Goal: Information Seeking & Learning: Check status

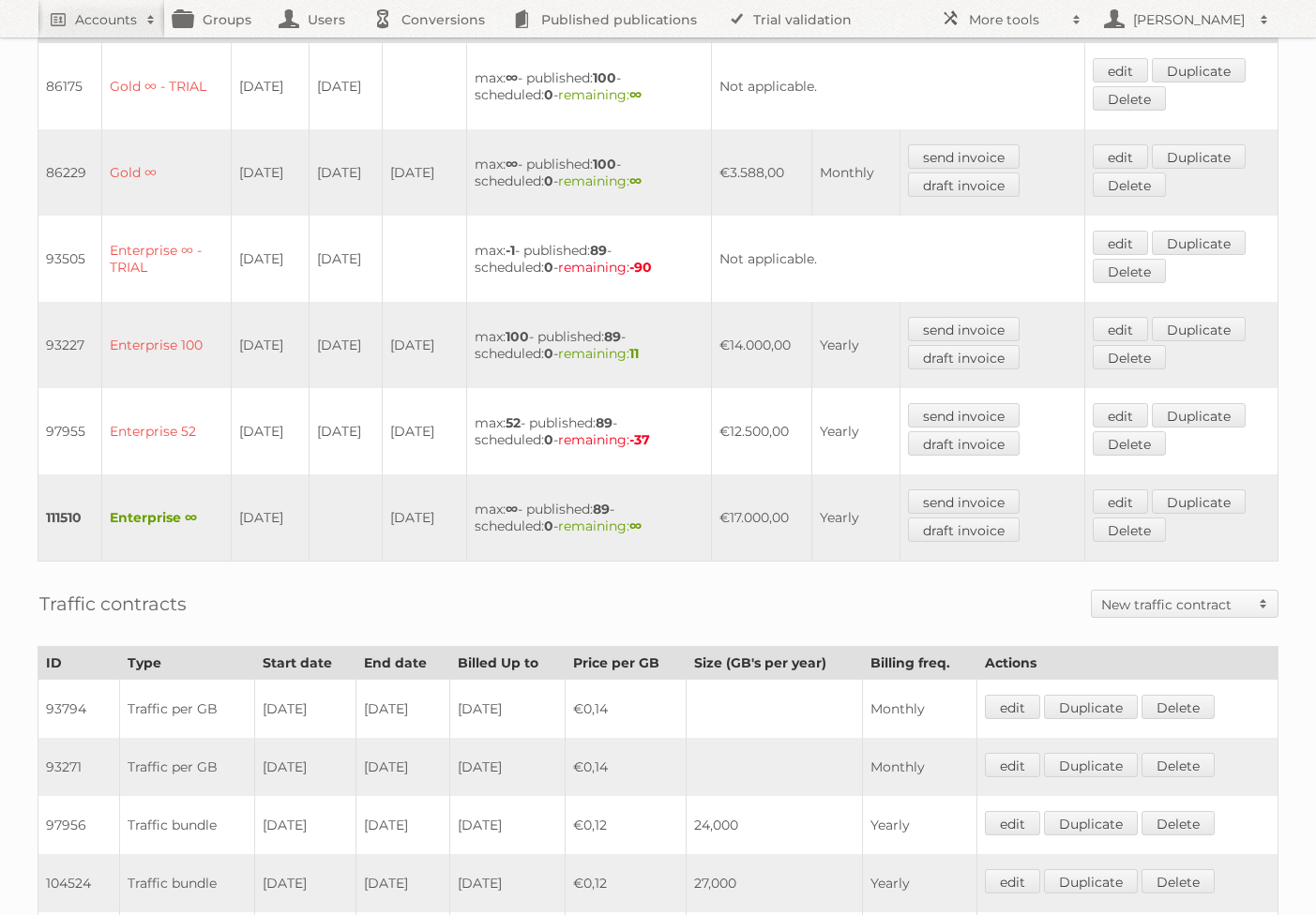
scroll to position [805, 0]
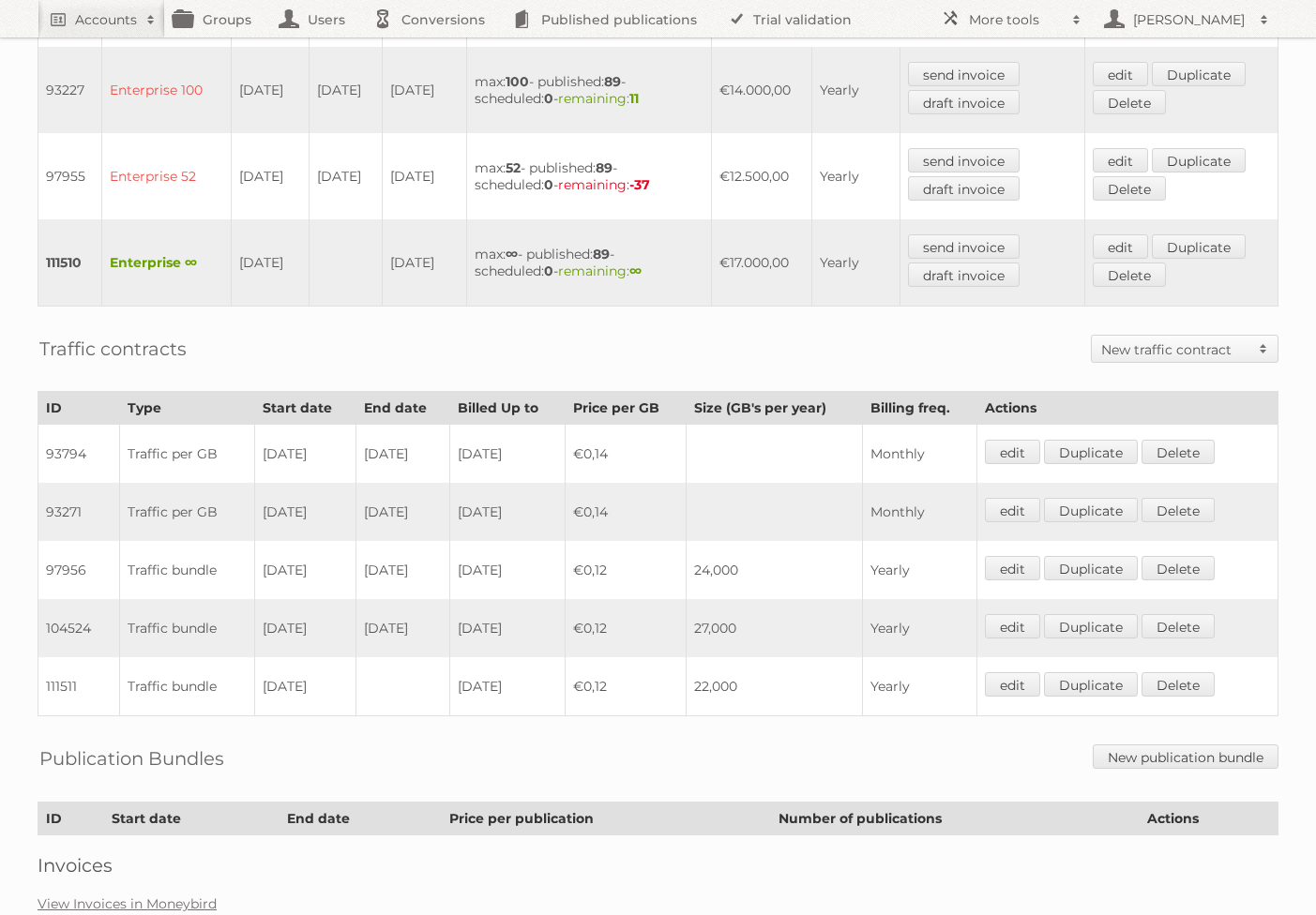
drag, startPoint x: 530, startPoint y: 671, endPoint x: 250, endPoint y: 648, distance: 280.9
click at [254, 657] on tr "111511 Traffic bundle 03-12-2024 2025-12-02 €0,12 22,000 Yearly edit Duplicate …" at bounding box center [658, 686] width 1239 height 59
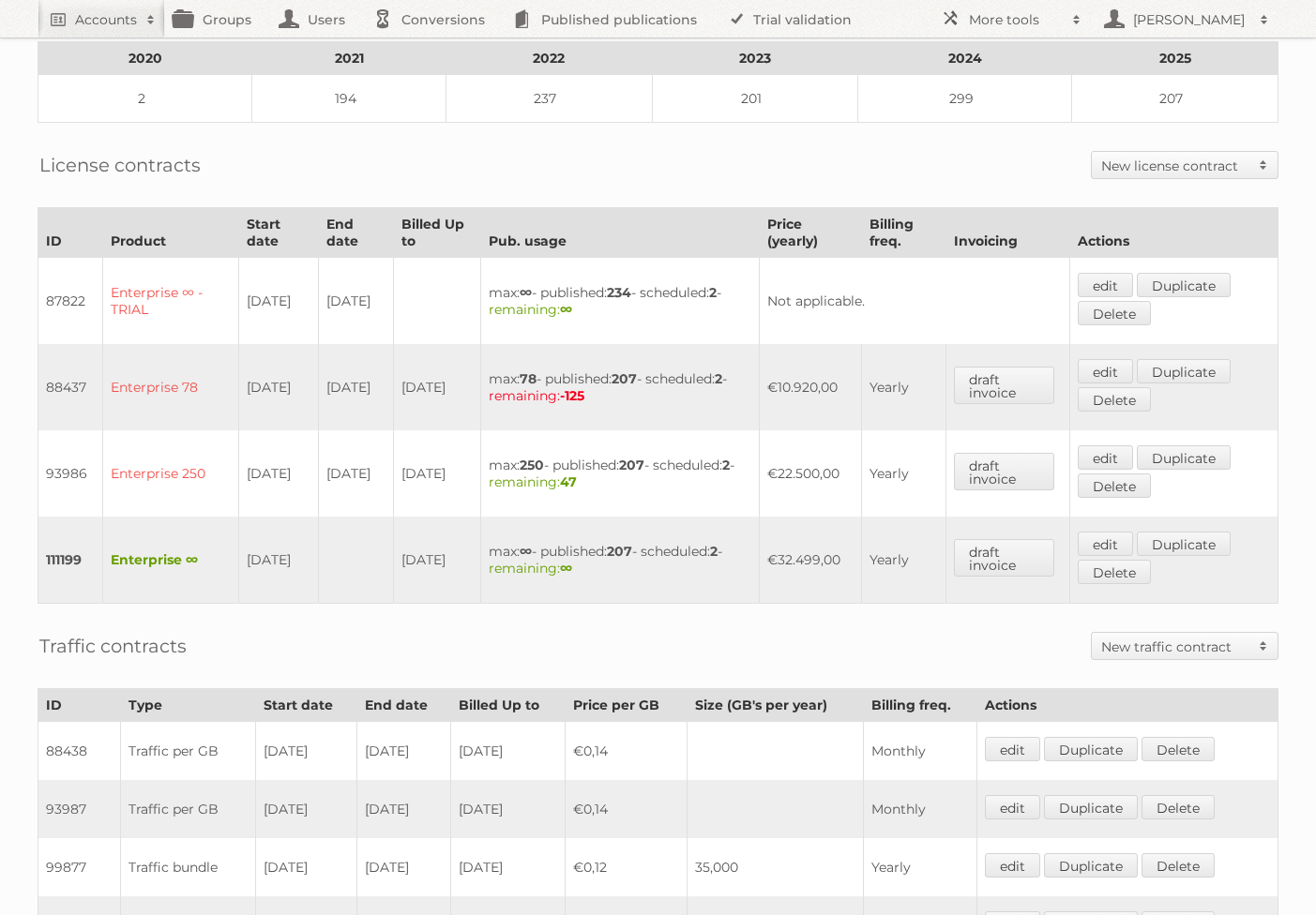
scroll to position [634, 0]
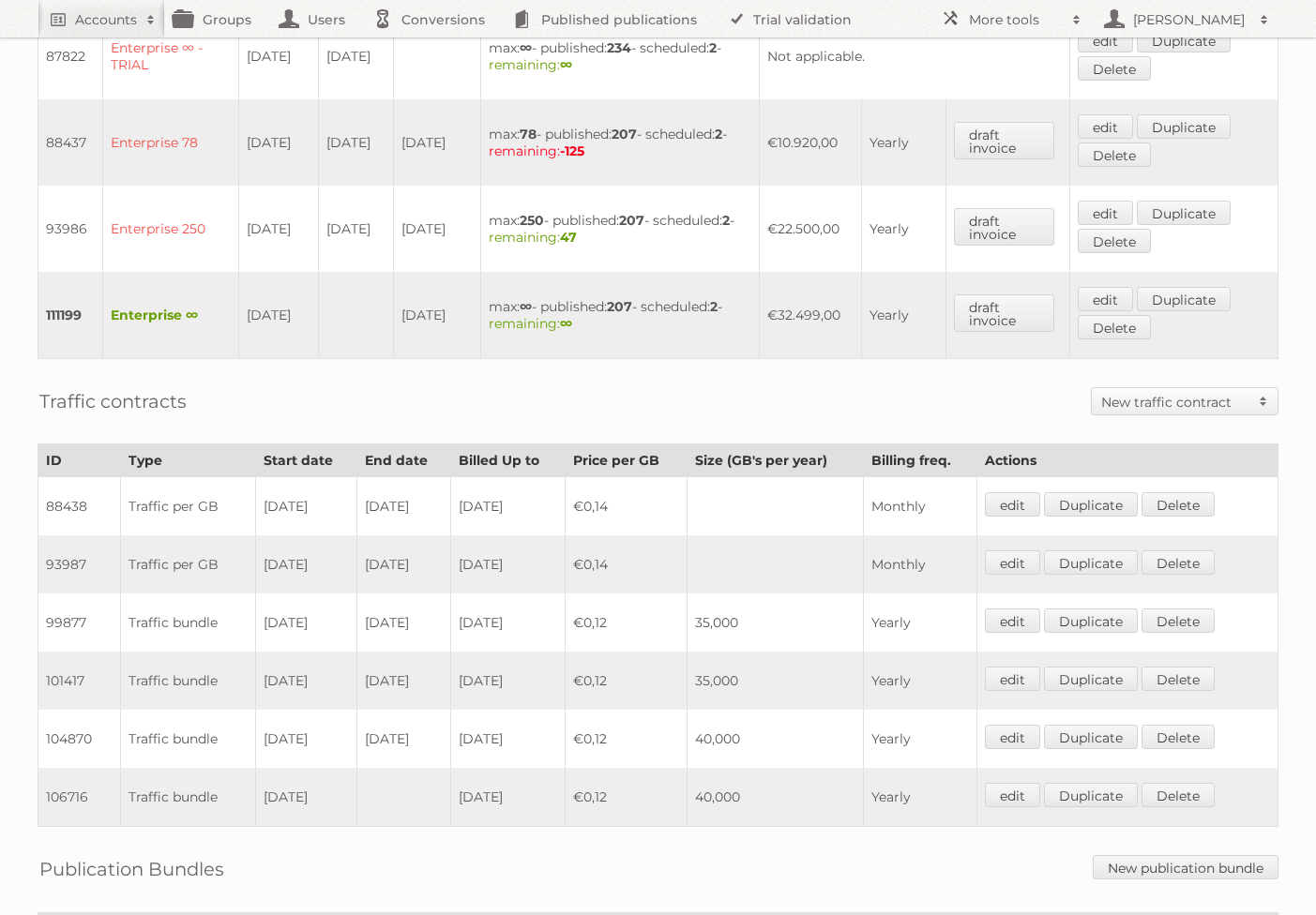
drag, startPoint x: 265, startPoint y: 621, endPoint x: 437, endPoint y: 693, distance: 186.5
click at [437, 693] on tbody "88438 Traffic per GB [DATE] [DATE] [DATE] €0,14 Monthly edit Duplicate [GEOGRAP…" at bounding box center [658, 652] width 1239 height 350
click at [123, 657] on td "Traffic bundle" at bounding box center [188, 680] width 135 height 58
click at [53, 619] on td "99877" at bounding box center [80, 623] width 83 height 58
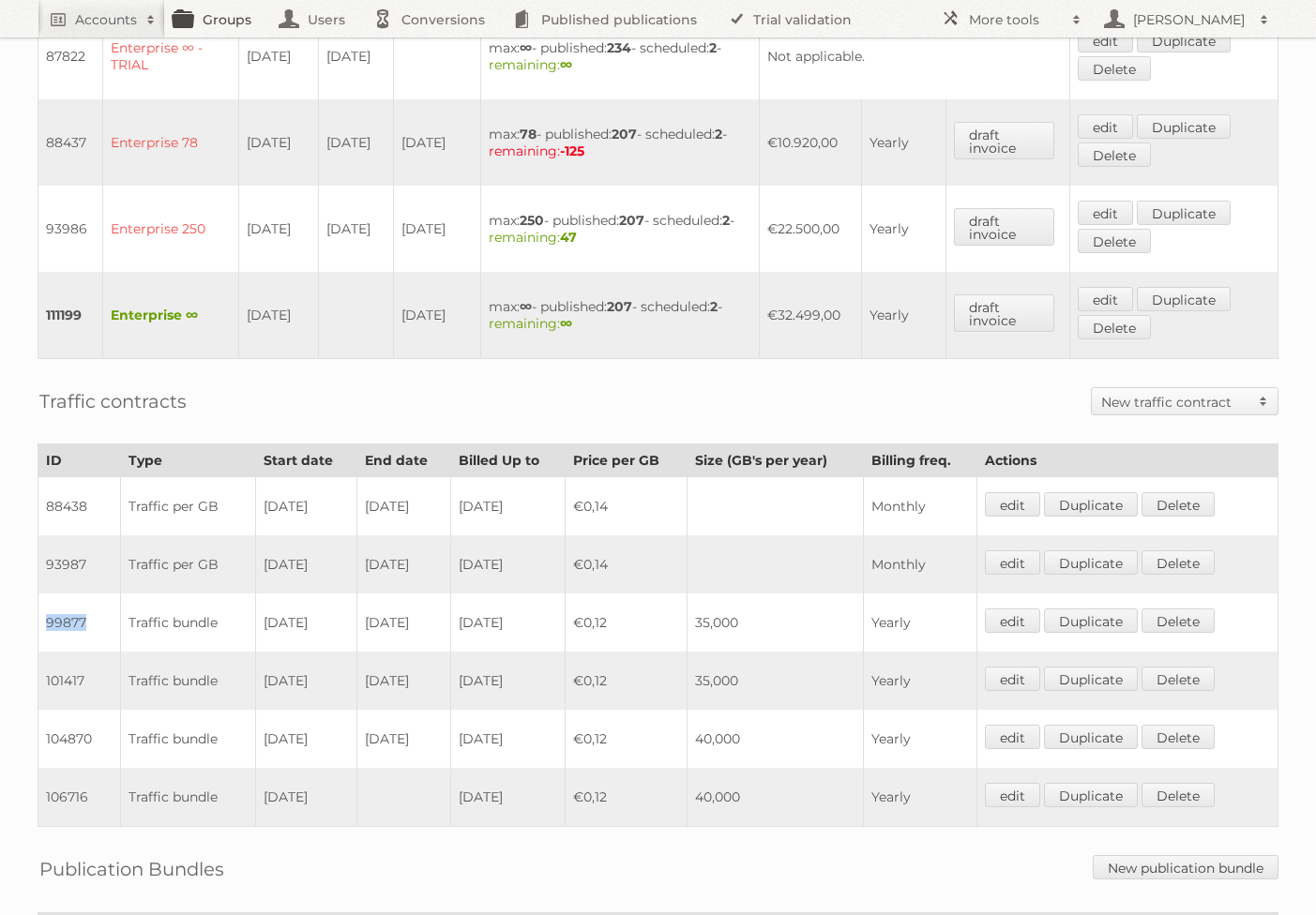
copy td "99877"
click at [55, 676] on td "101417" at bounding box center [80, 680] width 83 height 58
copy td "101417"
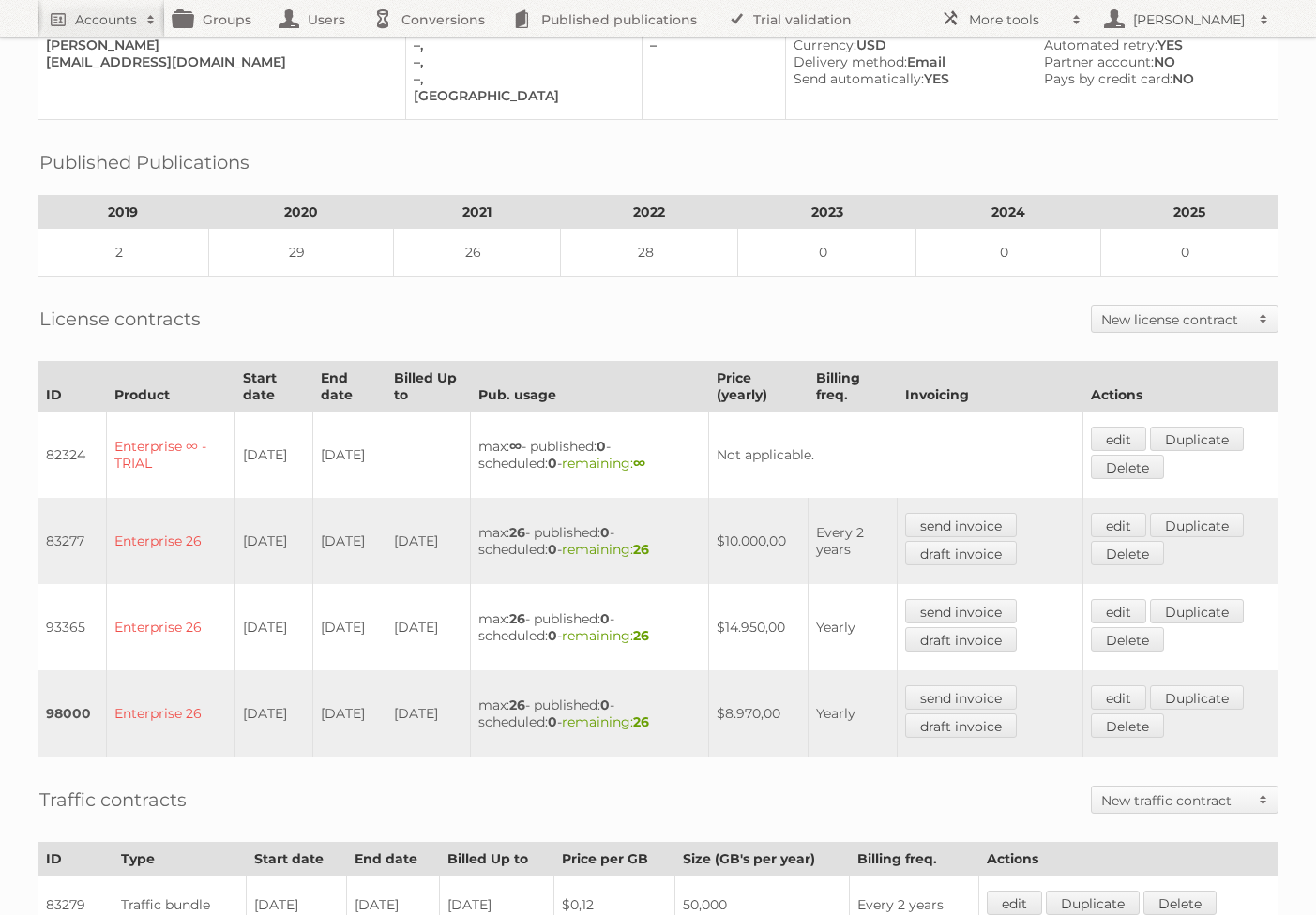
scroll to position [300, 0]
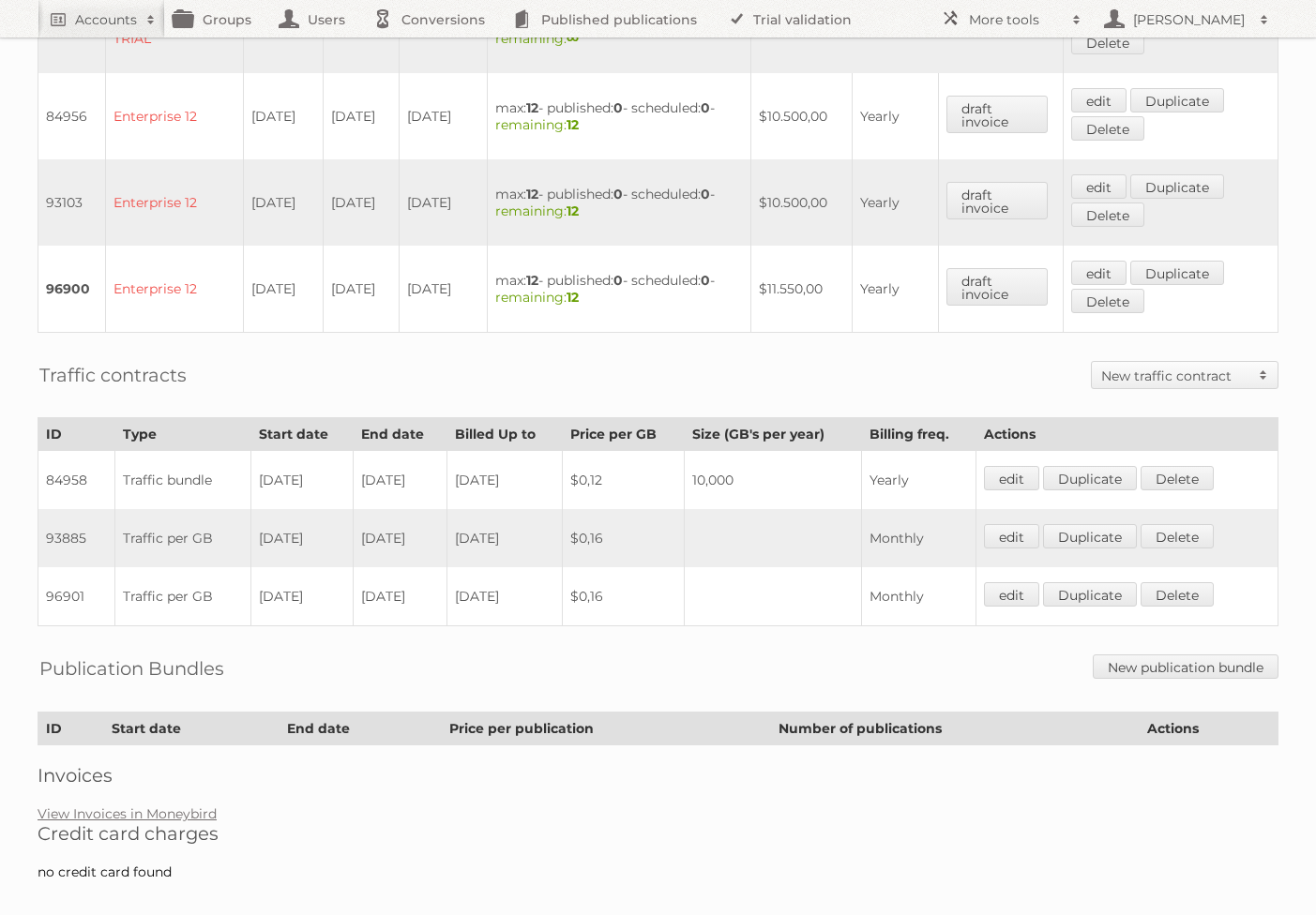
scroll to position [776, 0]
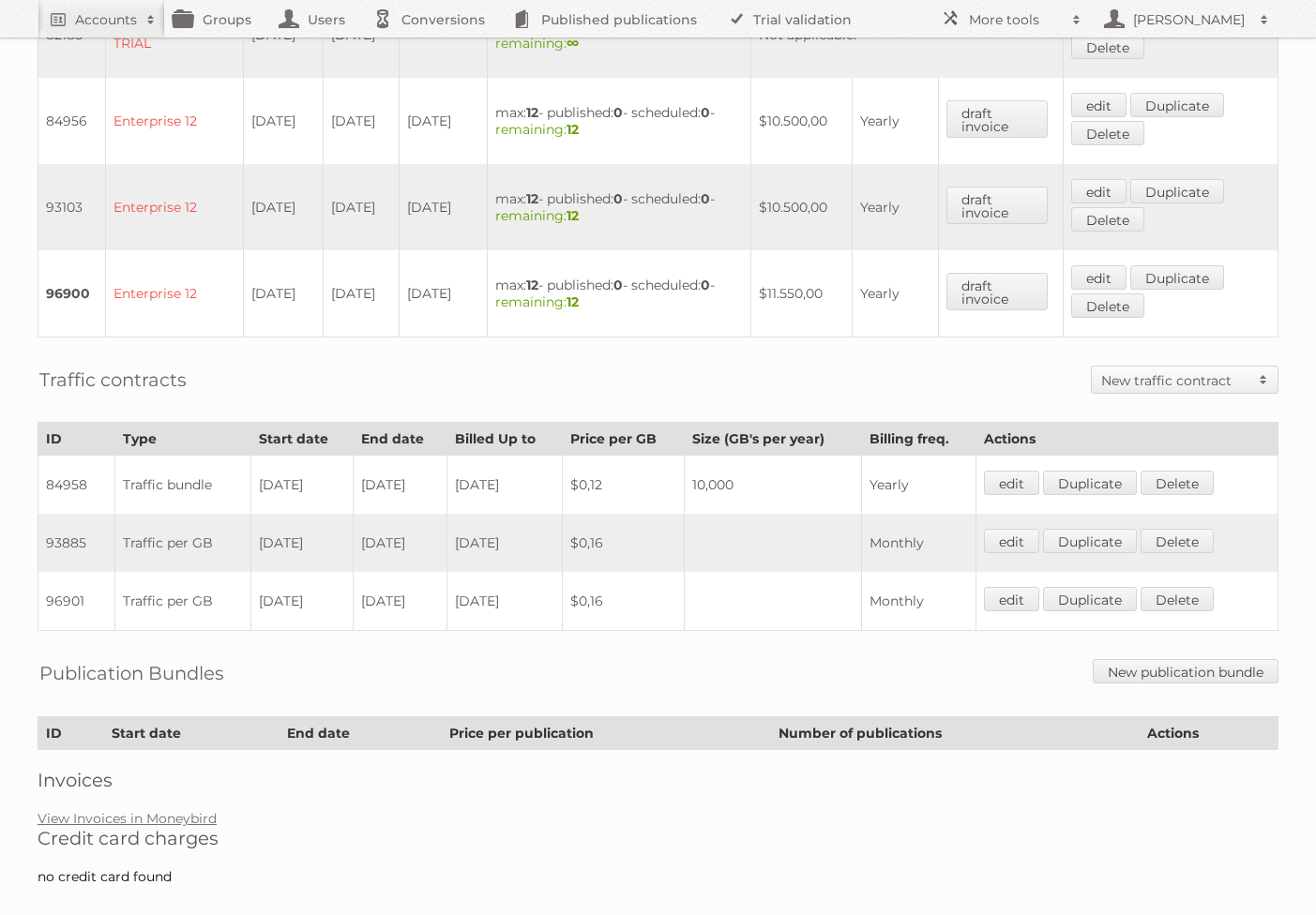
drag, startPoint x: 451, startPoint y: 460, endPoint x: 403, endPoint y: 458, distance: 48.0
click at [403, 458] on td "19-09-2021" at bounding box center [399, 484] width 94 height 59
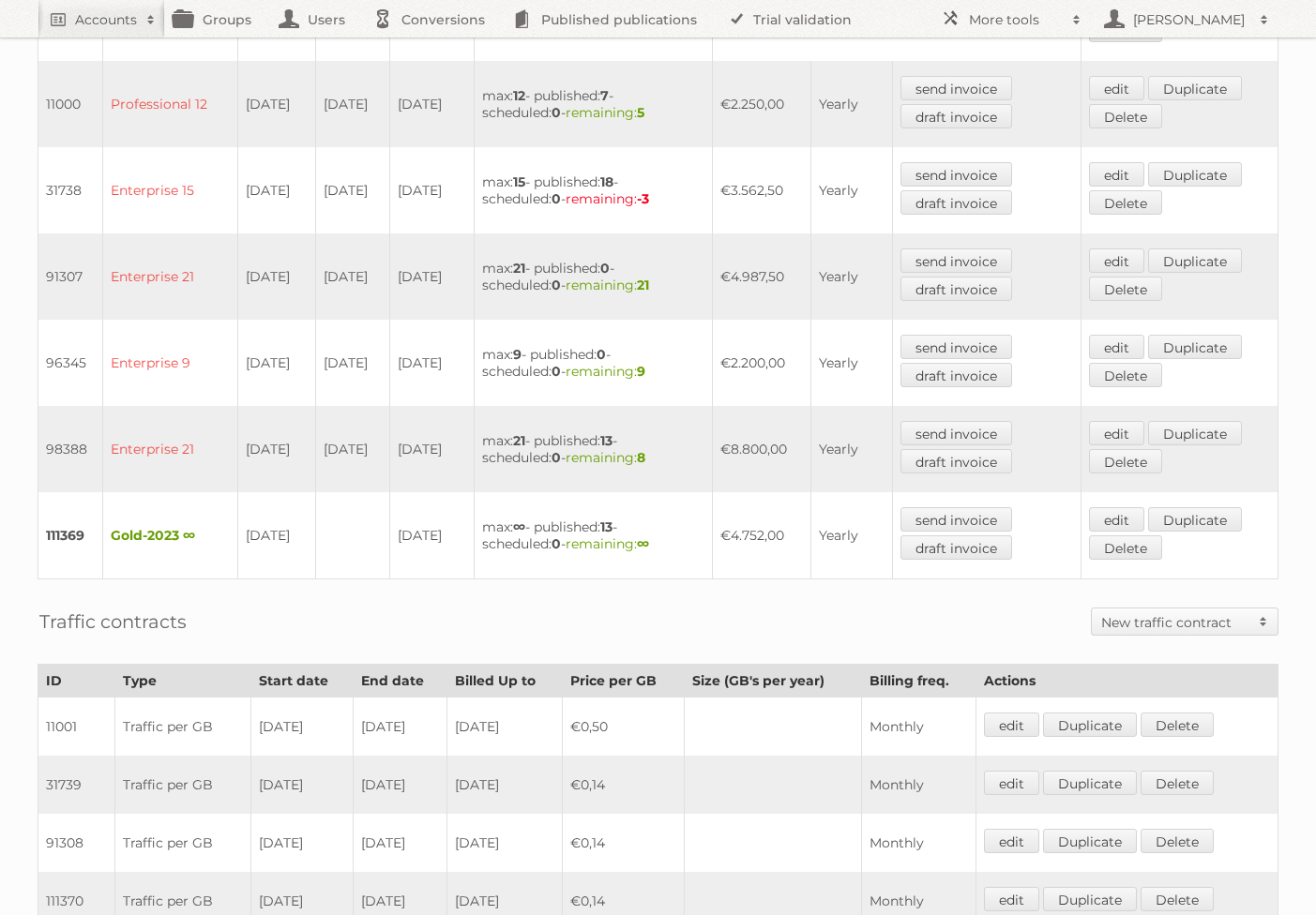
scroll to position [960, 0]
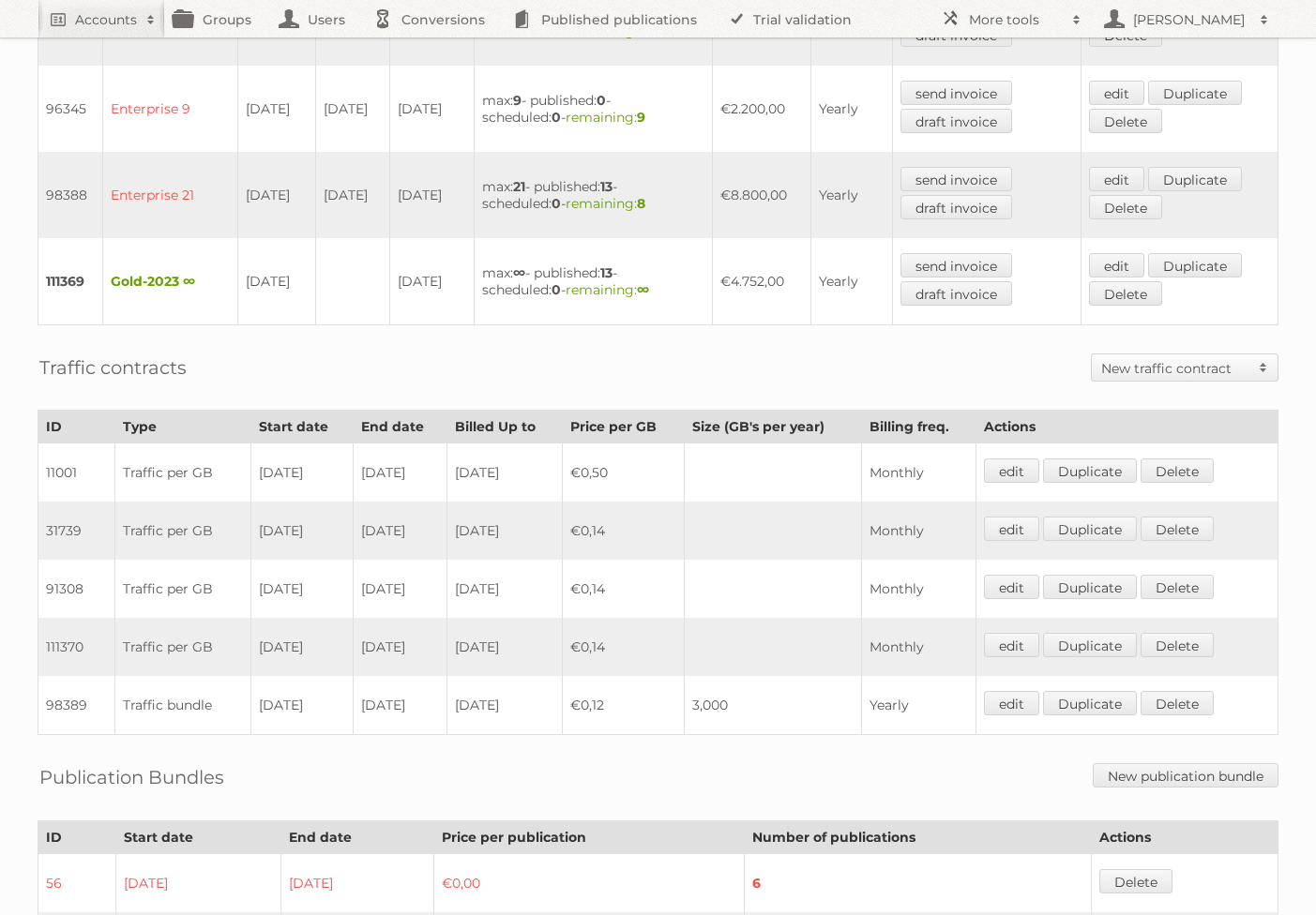
drag, startPoint x: 438, startPoint y: 558, endPoint x: 294, endPoint y: 560, distance: 144.0
click at [294, 560] on tr "91308 Traffic per GB 01-07-2021 31-12-2022 2022-12-31 €0,14 Monthly edit Duplic…" at bounding box center [658, 589] width 1239 height 58
click at [294, 560] on td "01-07-2021" at bounding box center [301, 589] width 102 height 58
drag, startPoint x: 445, startPoint y: 611, endPoint x: 145, endPoint y: 566, distance: 303.4
click at [145, 566] on tbody "11001 Traffic per GB 20-03-2015 15-09-2016 2016-09-15 €0,50 Monthly edit Duplic…" at bounding box center [658, 589] width 1239 height 291
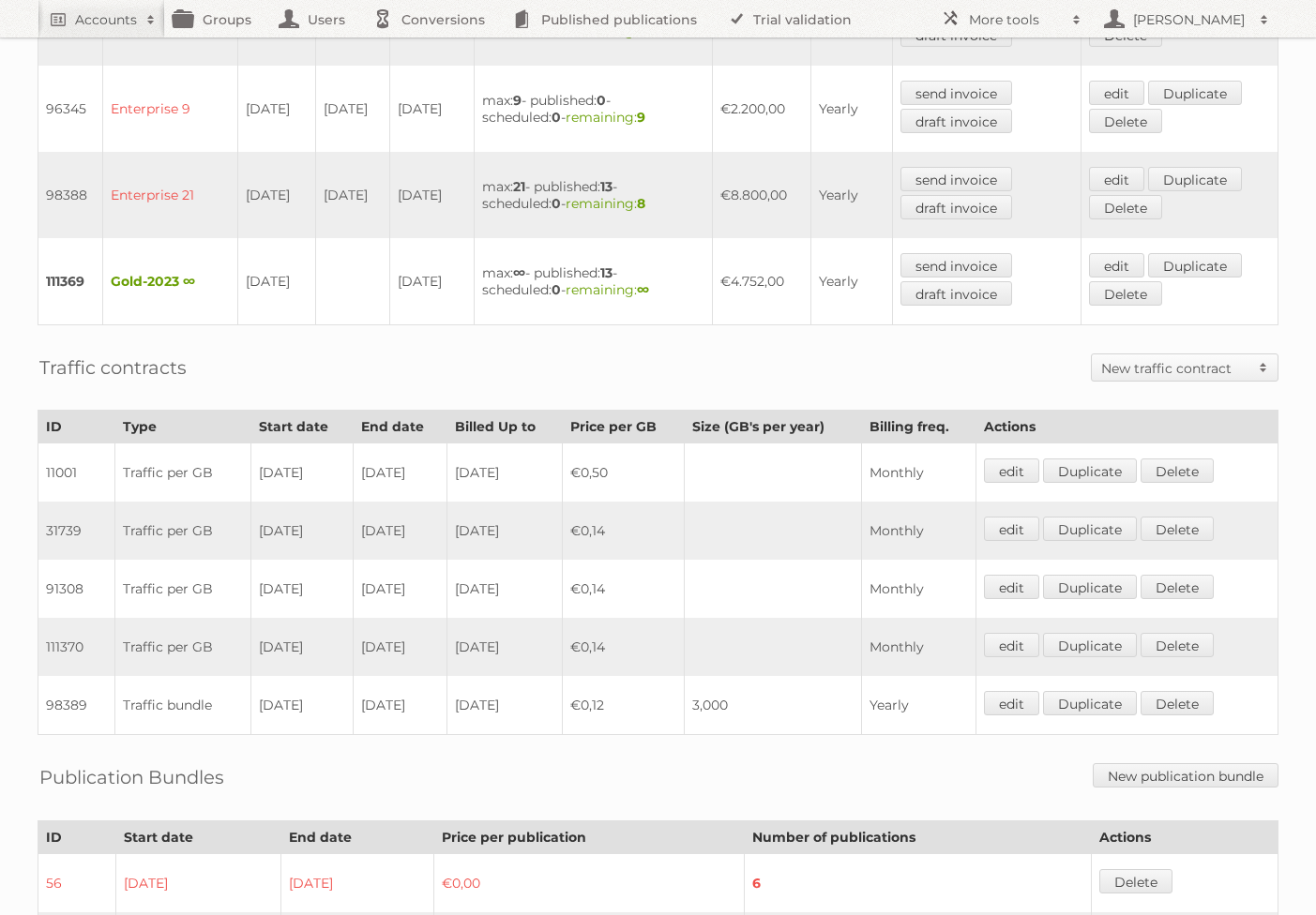
click at [293, 676] on td "01-01-2023" at bounding box center [301, 705] width 102 height 59
drag, startPoint x: 447, startPoint y: 492, endPoint x: 276, endPoint y: 489, distance: 171.0
click at [276, 501] on tr "31739 Traffic per GB 16-09-2016 30-06-2021 2021-07-15 €0,14 Monthly edit Duplic…" at bounding box center [658, 530] width 1239 height 58
click at [206, 501] on td "Traffic per GB" at bounding box center [183, 530] width 136 height 58
drag, startPoint x: 255, startPoint y: 666, endPoint x: 456, endPoint y: 663, distance: 201.0
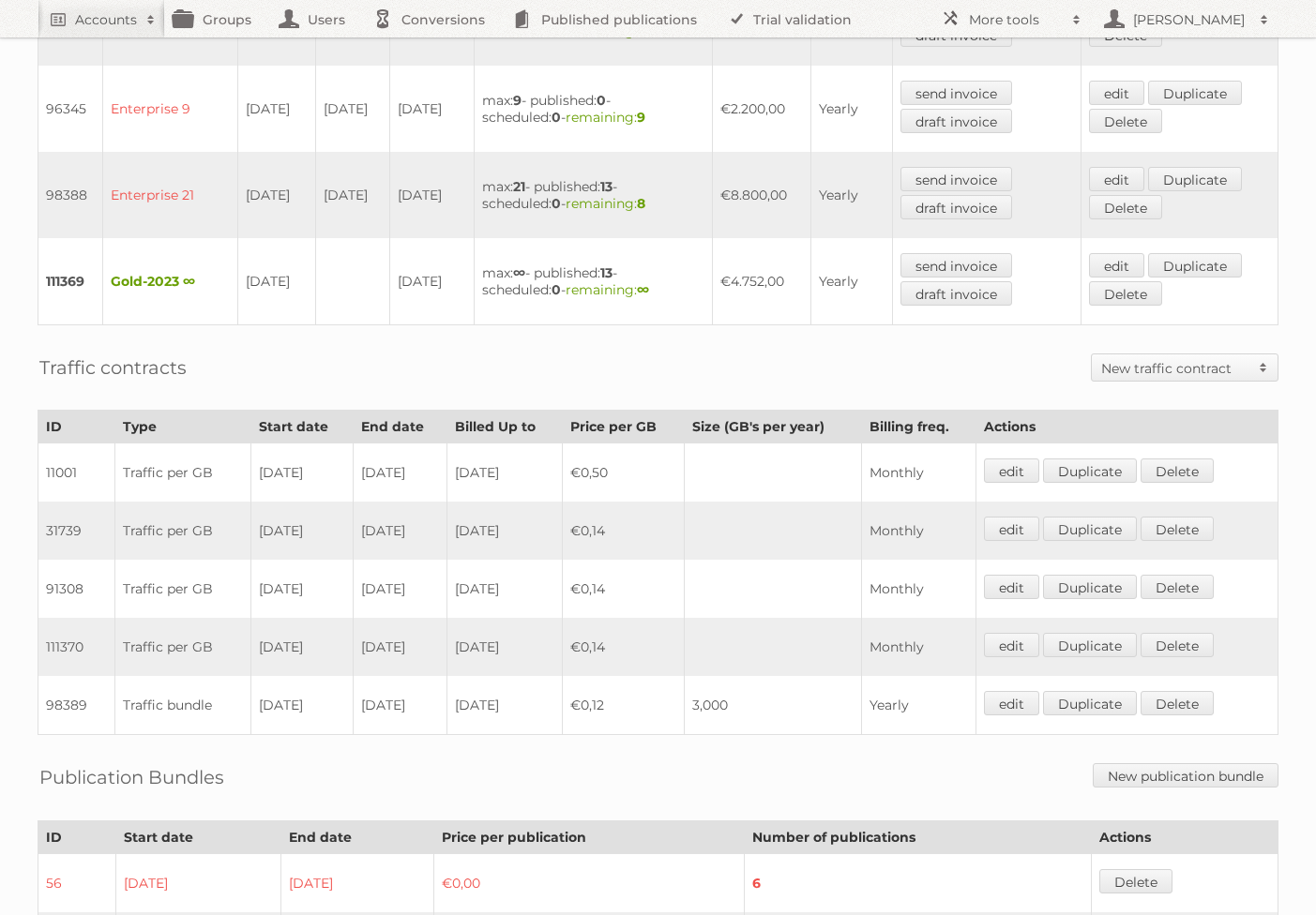
click at [456, 676] on tr "98389 Traffic bundle 01-01-2023 01-01-2024 2024-01-01 €0,12 3,000 Yearly edit D…" at bounding box center [658, 705] width 1239 height 59
click at [74, 676] on td "98389" at bounding box center [77, 705] width 77 height 59
copy td "98389"
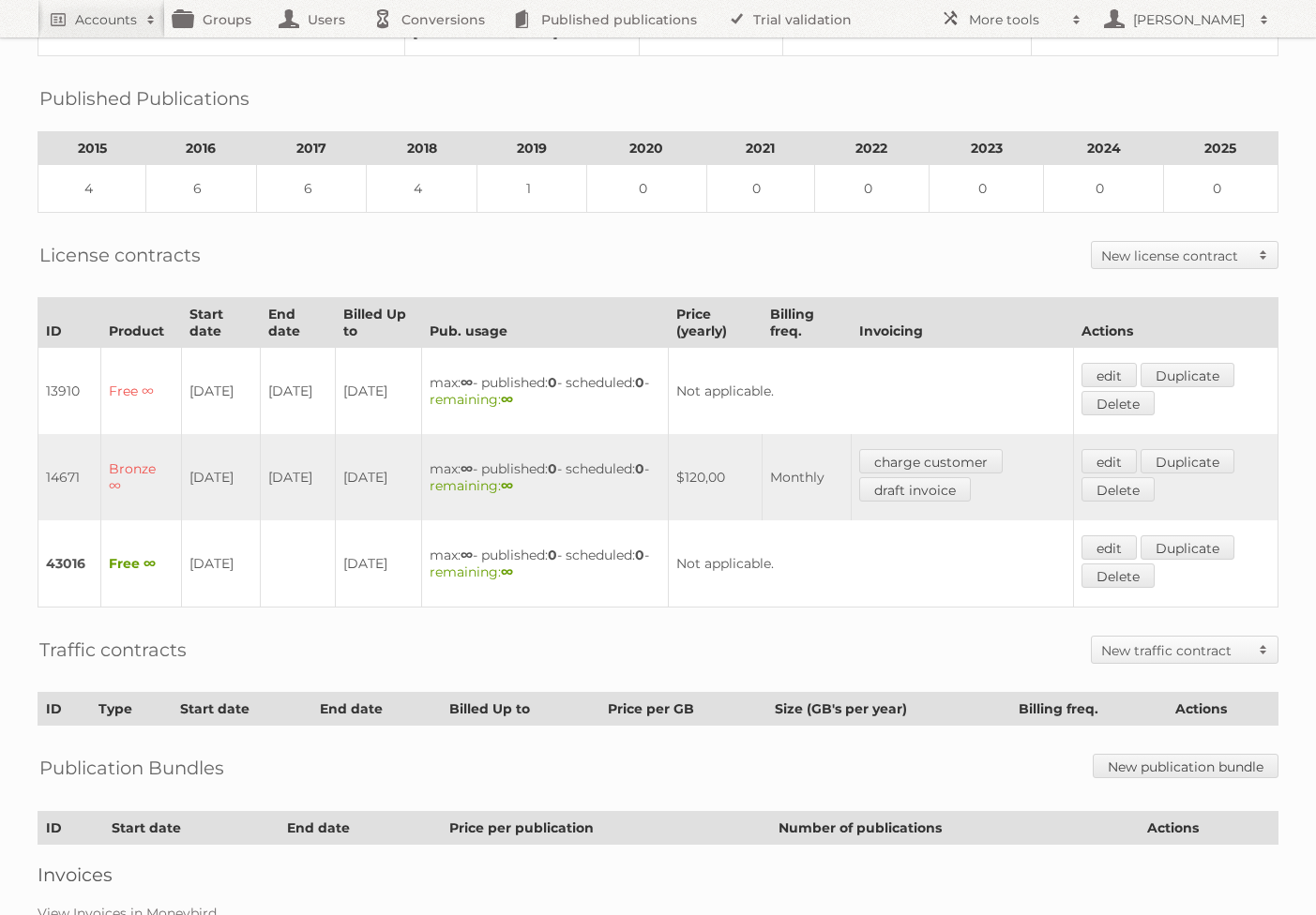
scroll to position [350, 0]
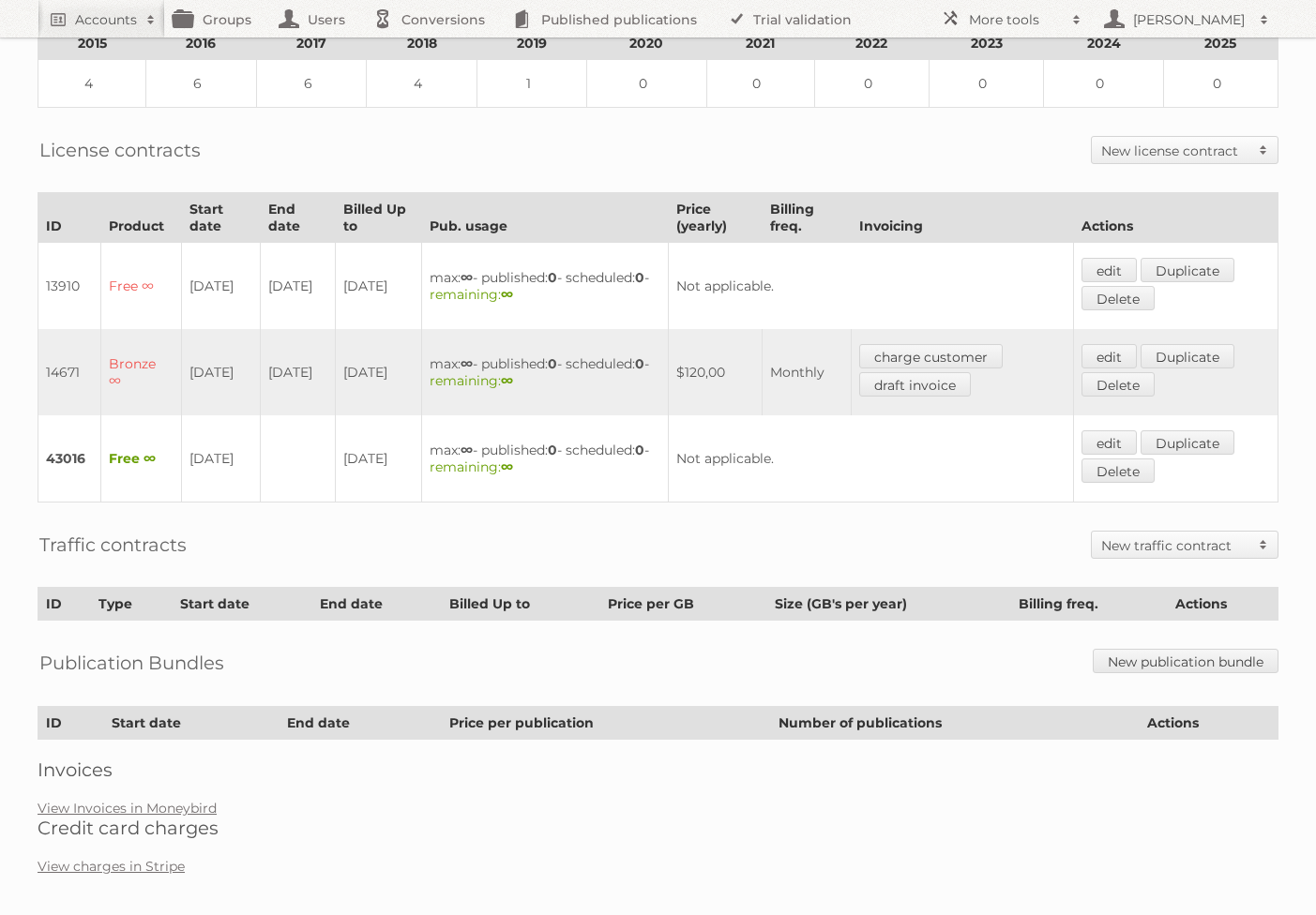
drag, startPoint x: 316, startPoint y: 376, endPoint x: 174, endPoint y: 370, distance: 142.1
click at [174, 370] on tr "14671 Bronze ∞ 27-07-2015 26-04-2017 26-04-2017 max: ∞ - published: 0 - schedul…" at bounding box center [658, 372] width 1239 height 87
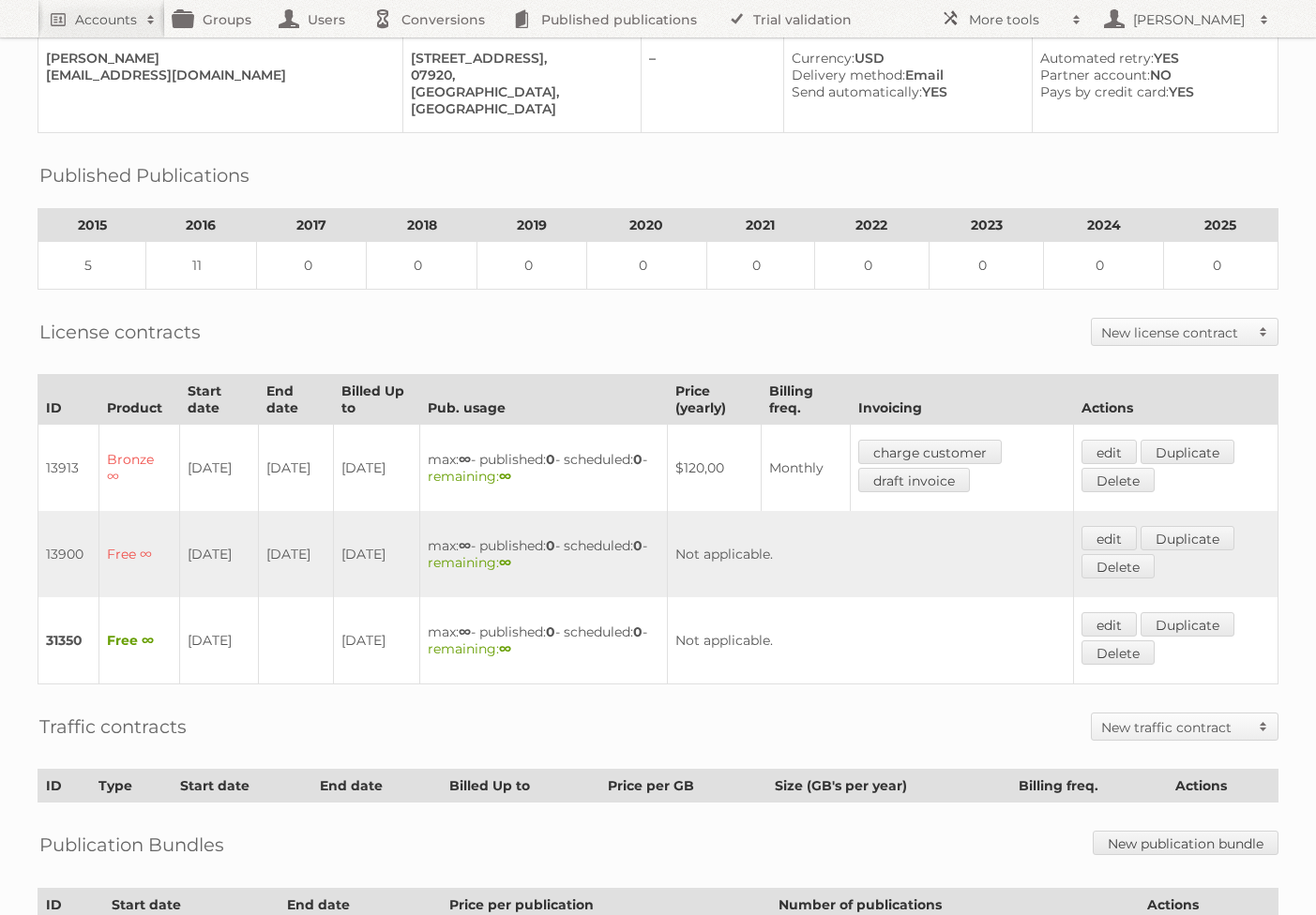
scroll to position [215, 0]
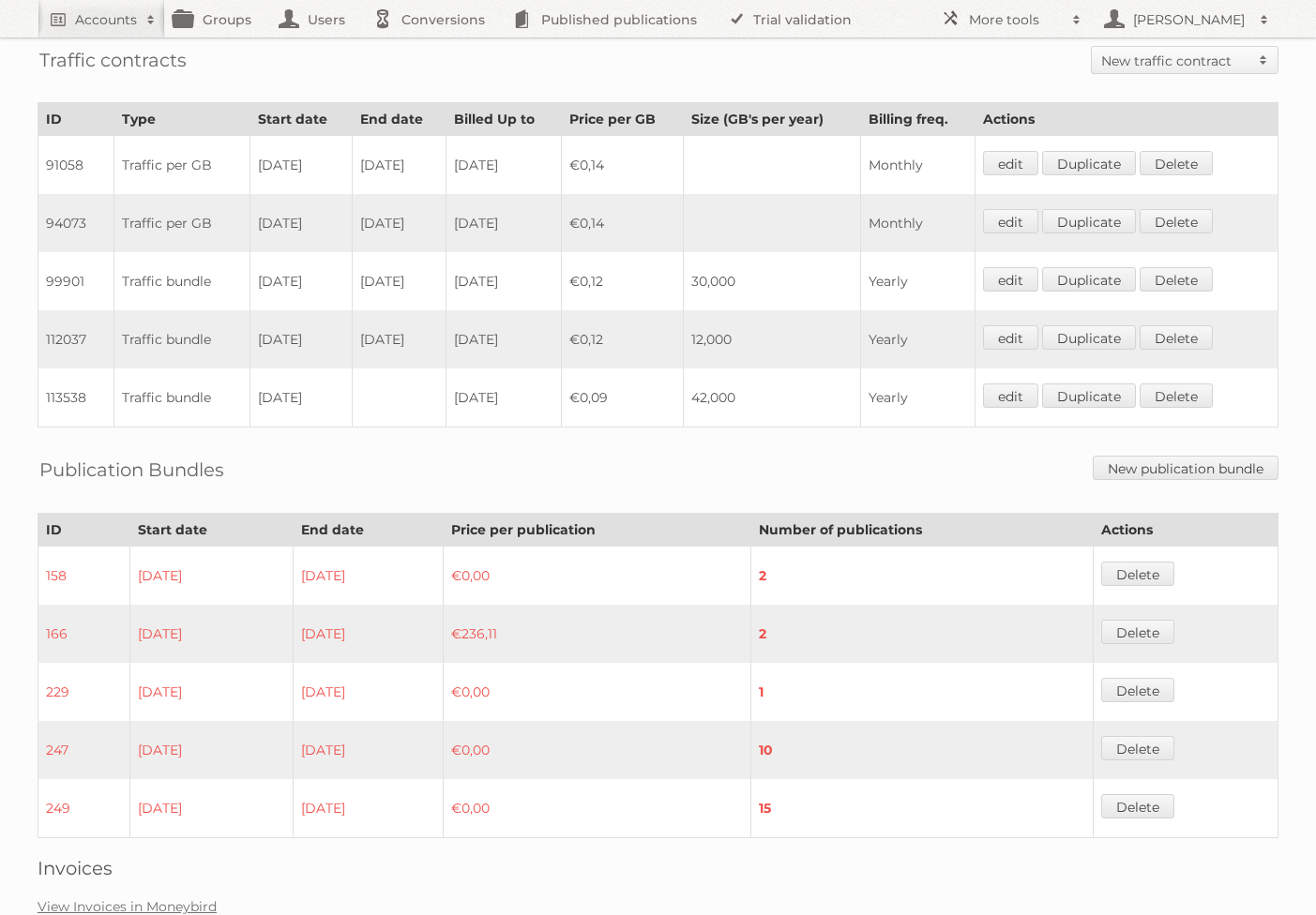
scroll to position [1079, 0]
drag, startPoint x: 264, startPoint y: 282, endPoint x: 370, endPoint y: 283, distance: 106.0
click at [370, 283] on tr "99901 Traffic bundle [DATE] [DATE] [DATE] €0,12 30,000 Yearly edit Duplicate [G…" at bounding box center [658, 280] width 1239 height 58
drag, startPoint x: 432, startPoint y: 277, endPoint x: 259, endPoint y: 279, distance: 173.0
click at [259, 279] on tr "99901 Traffic bundle 01-05-2023 31-12-2024 2025-04-30 €0,12 30,000 Yearly edit …" at bounding box center [658, 280] width 1239 height 58
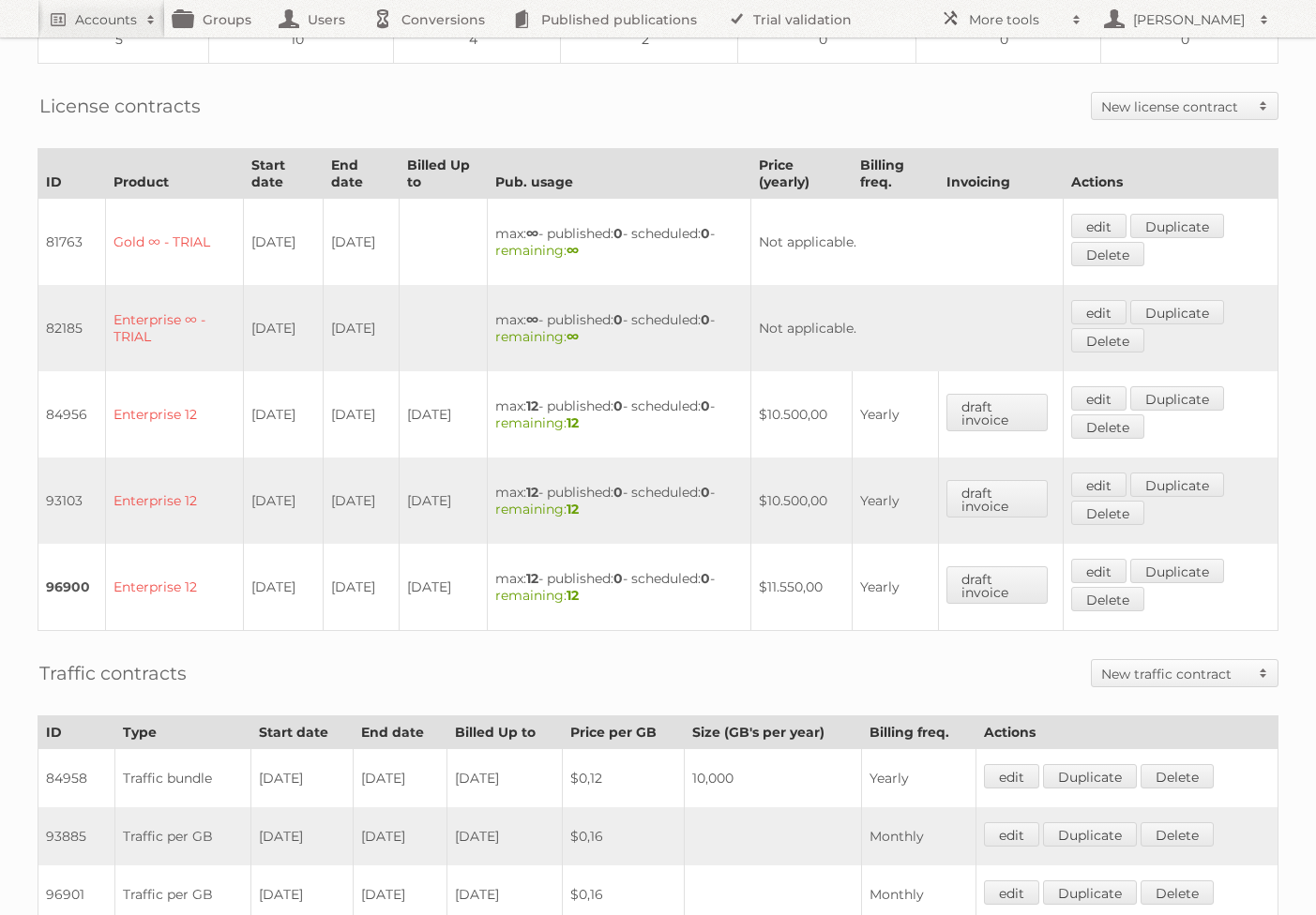
scroll to position [769, 0]
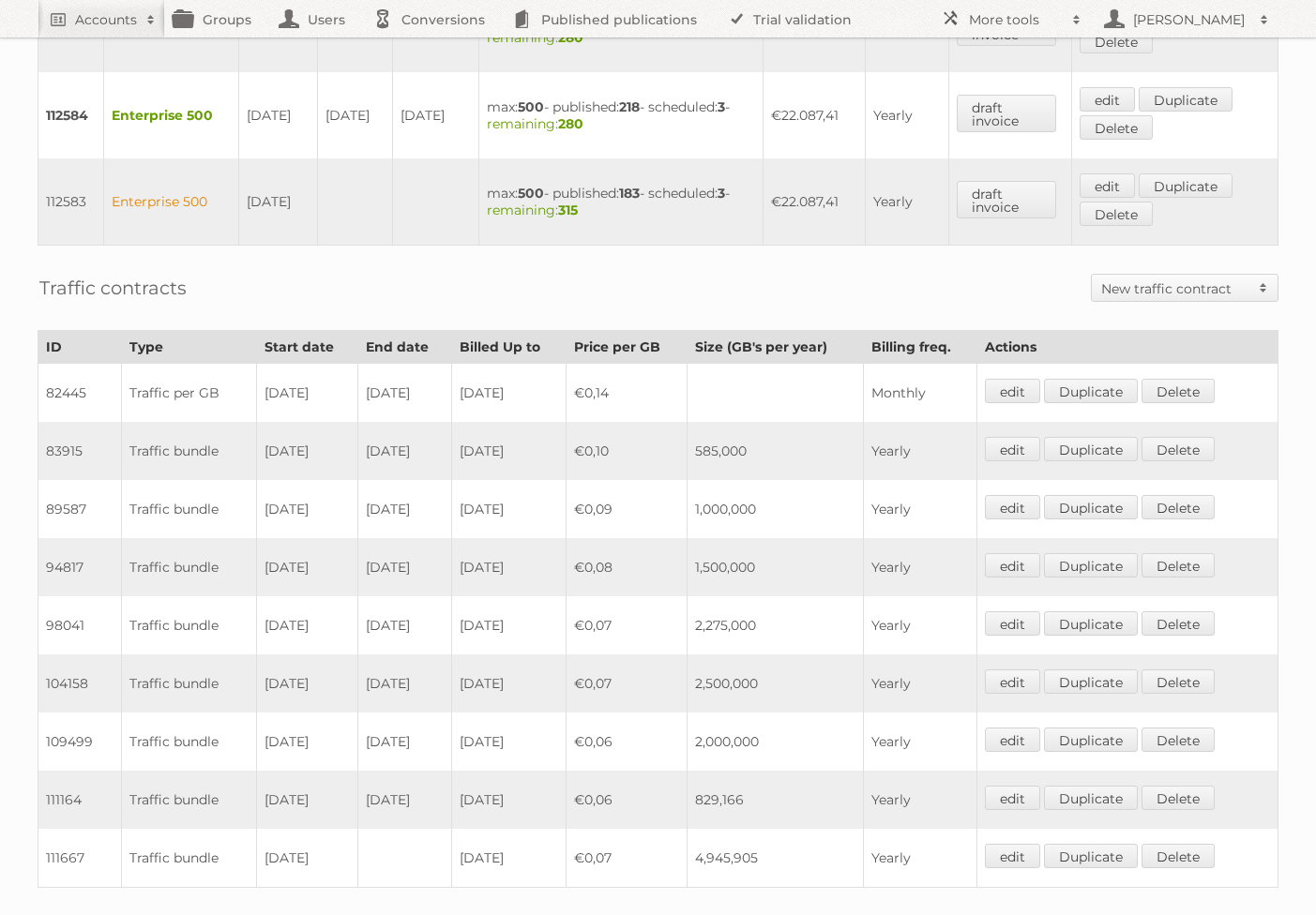
scroll to position [1400, 0]
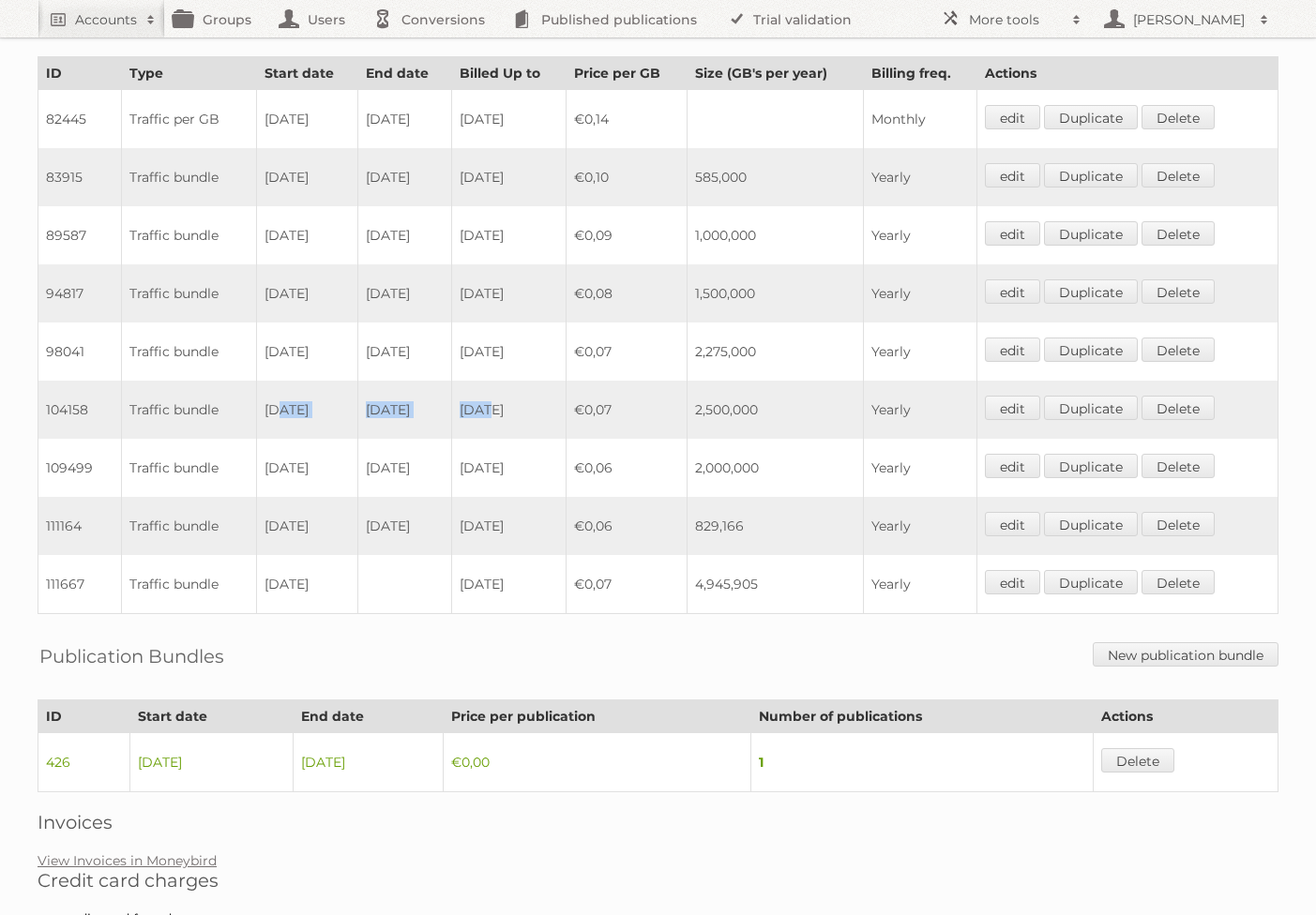
drag, startPoint x: 271, startPoint y: 400, endPoint x: 513, endPoint y: 406, distance: 242.1
click at [513, 406] on tr "104158 Traffic bundle [DATE] [DATE] [DATE] €0,07 2,500,000 Yearly edit Duplicat…" at bounding box center [658, 410] width 1239 height 58
drag, startPoint x: 308, startPoint y: 460, endPoint x: 420, endPoint y: 527, distance: 130.5
click at [420, 527] on tbody "82445 Traffic per GB 18-11-2019 31-01-2020 2020-04-17 €0,14 Monthly edit Duplic…" at bounding box center [658, 352] width 1239 height 524
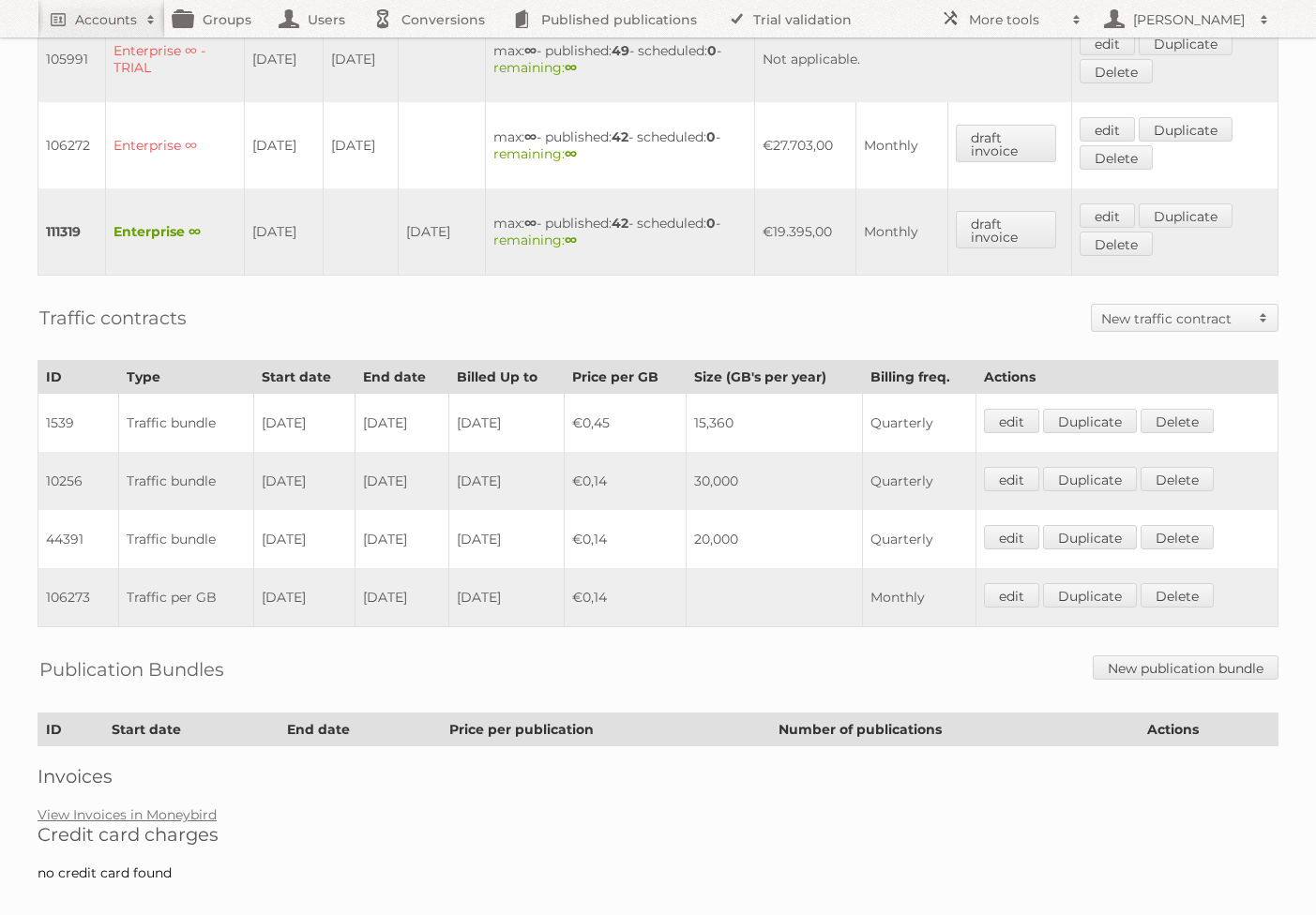
scroll to position [859, 0]
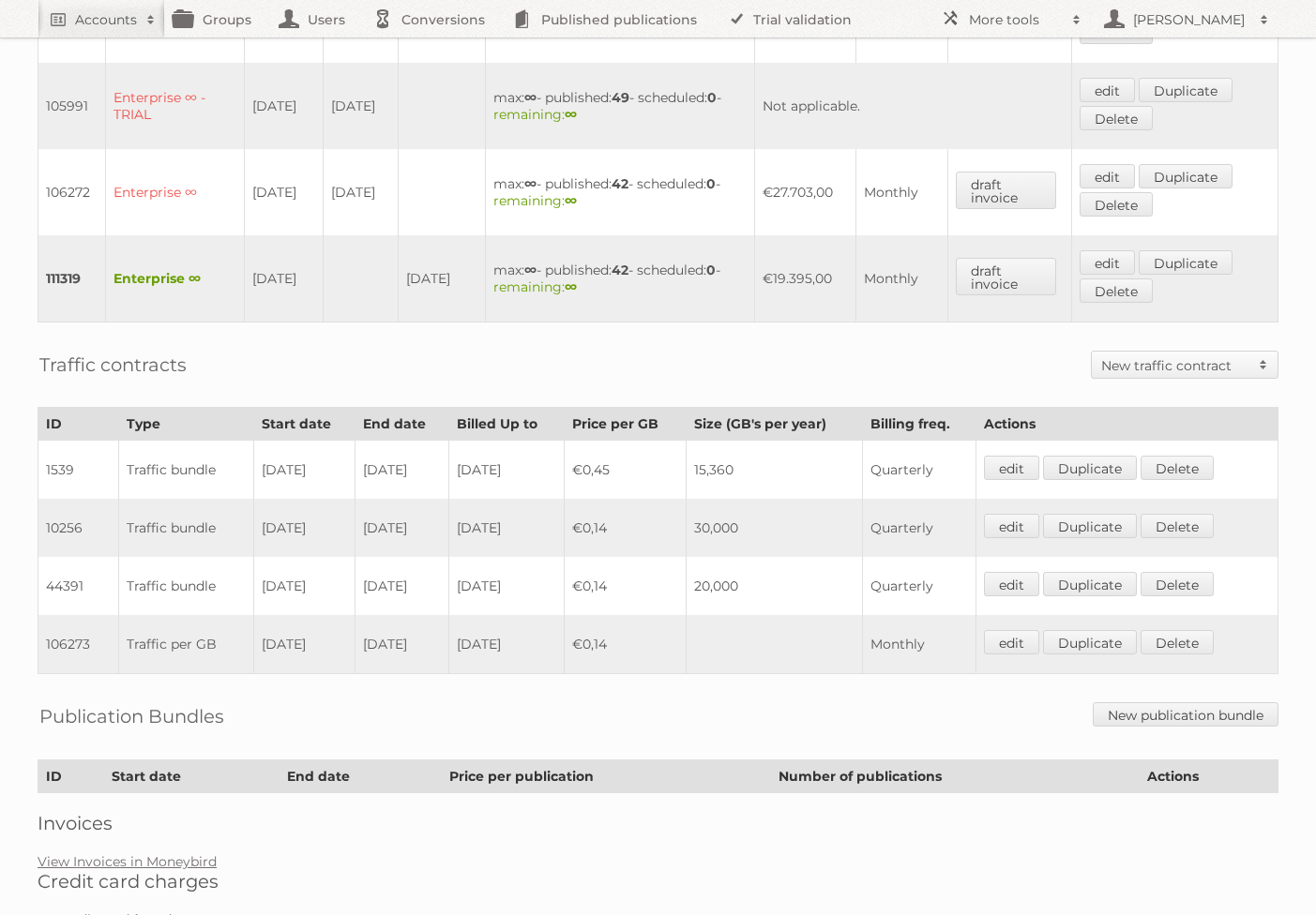
drag, startPoint x: 438, startPoint y: 505, endPoint x: 240, endPoint y: 495, distance: 198.3
click at [240, 499] on tr "10256 Traffic bundle [DATE] [DATE] [DATE] €0,14 30,000 Quarterly edit Duplicate…" at bounding box center [658, 528] width 1239 height 58
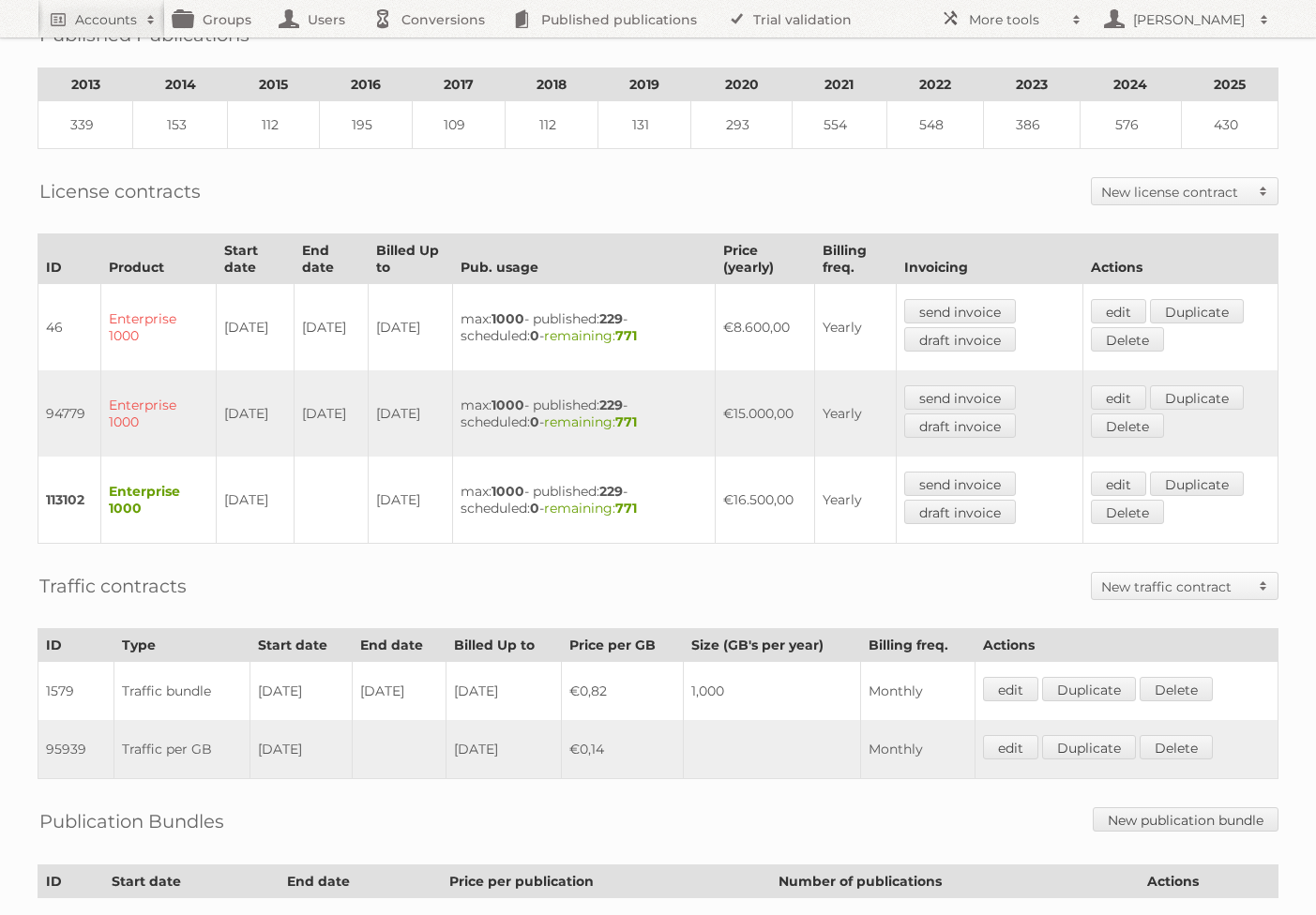
scroll to position [377, 0]
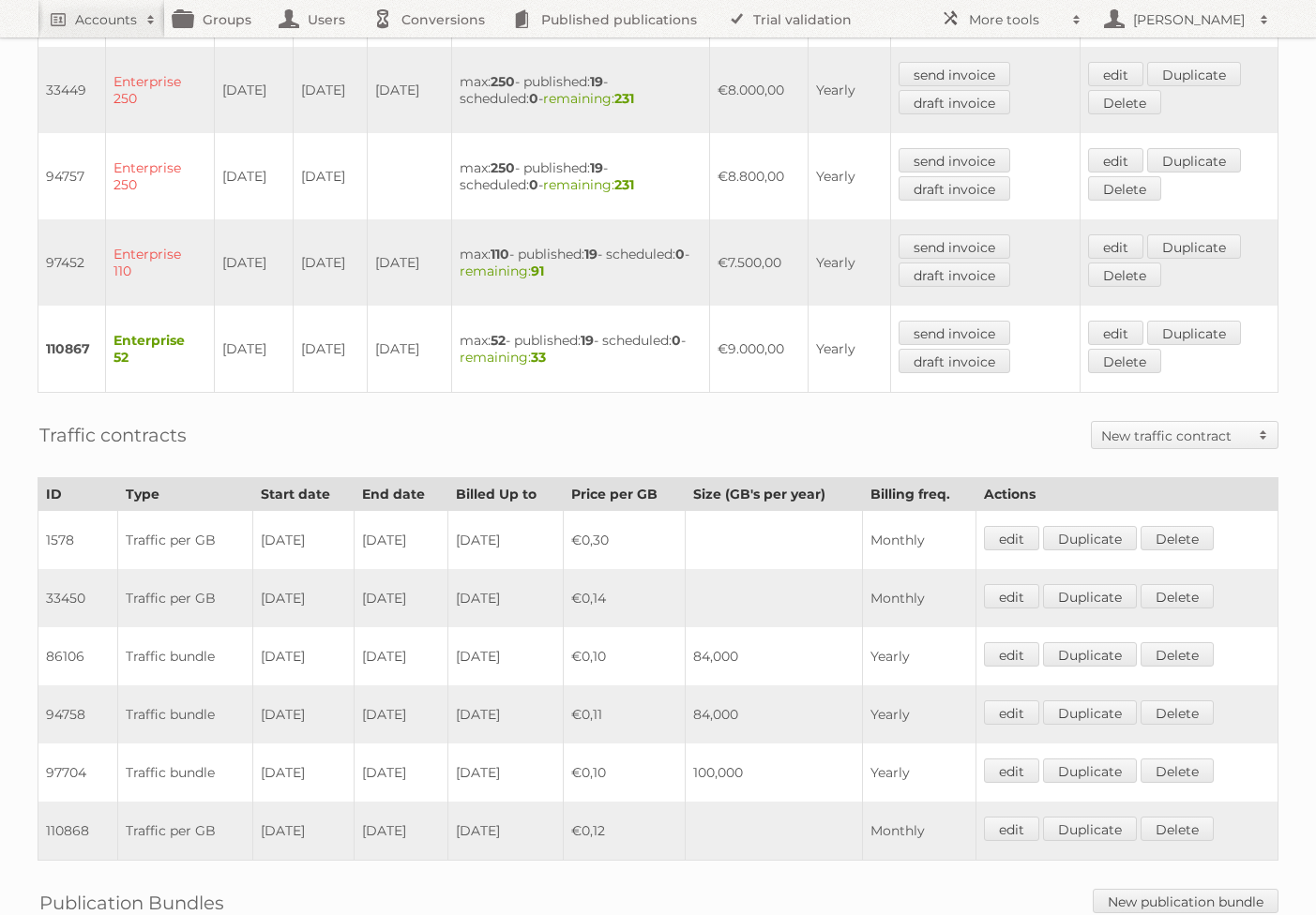
scroll to position [897, 0]
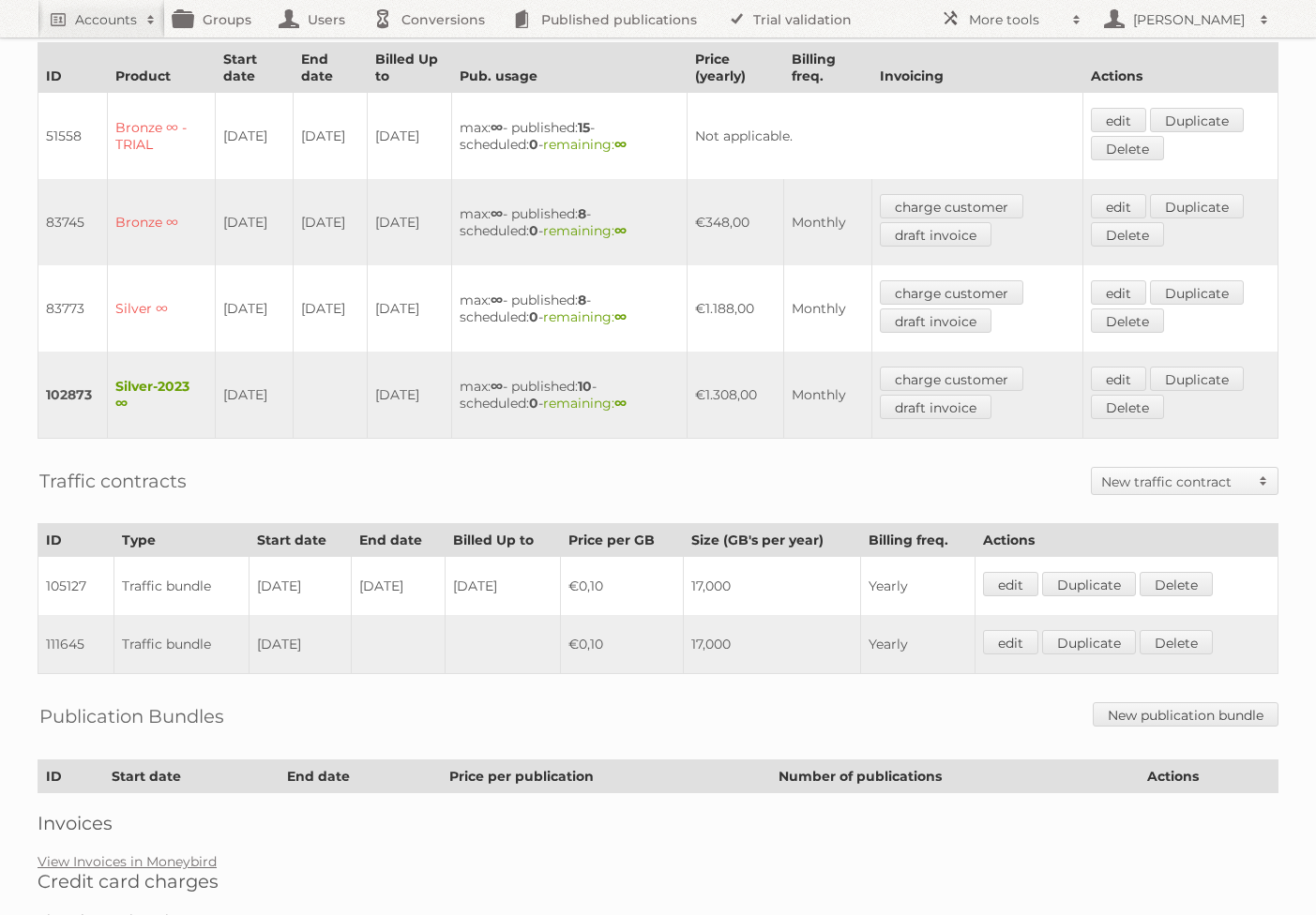
scroll to position [621, 0]
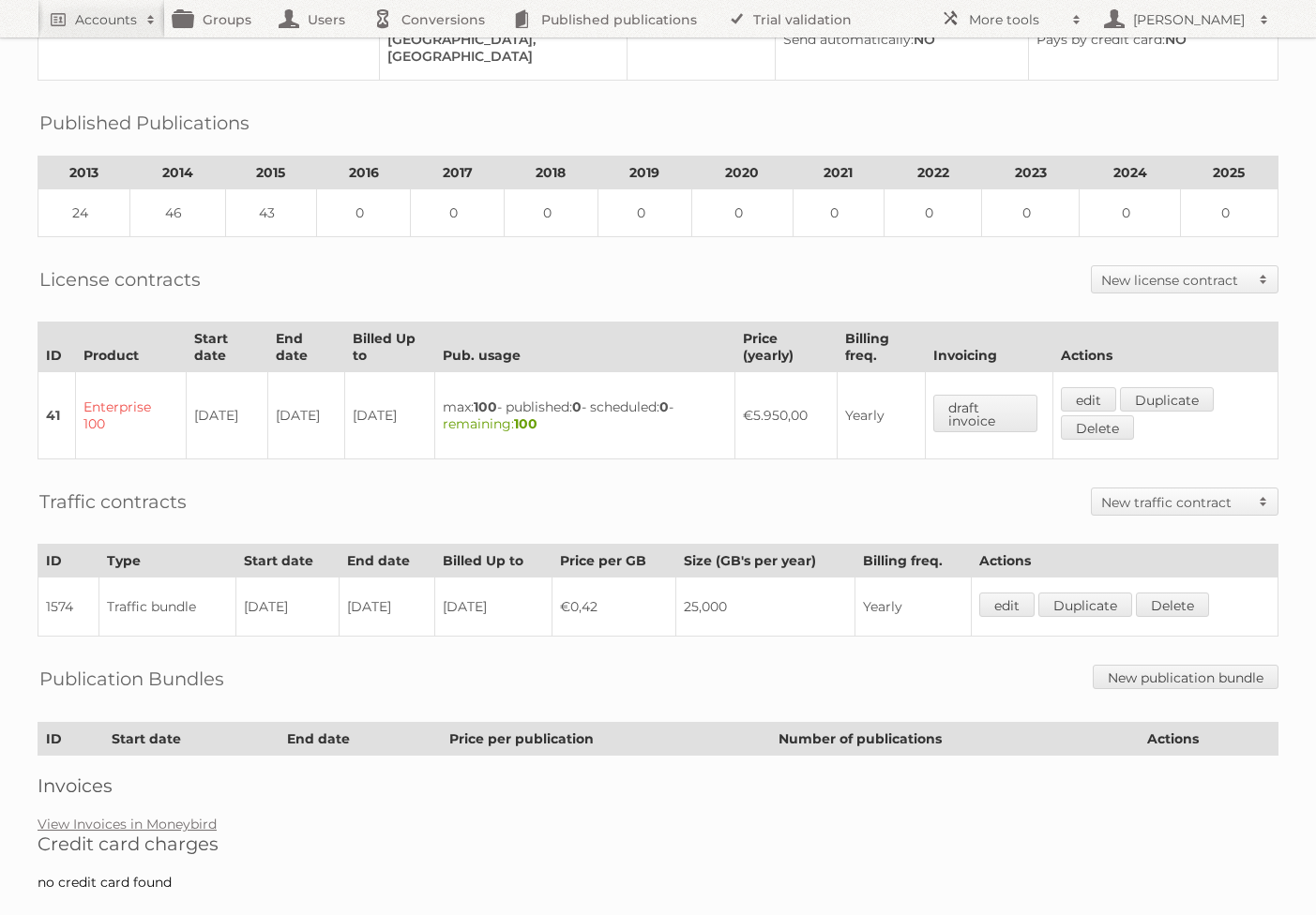
scroll to position [323, 0]
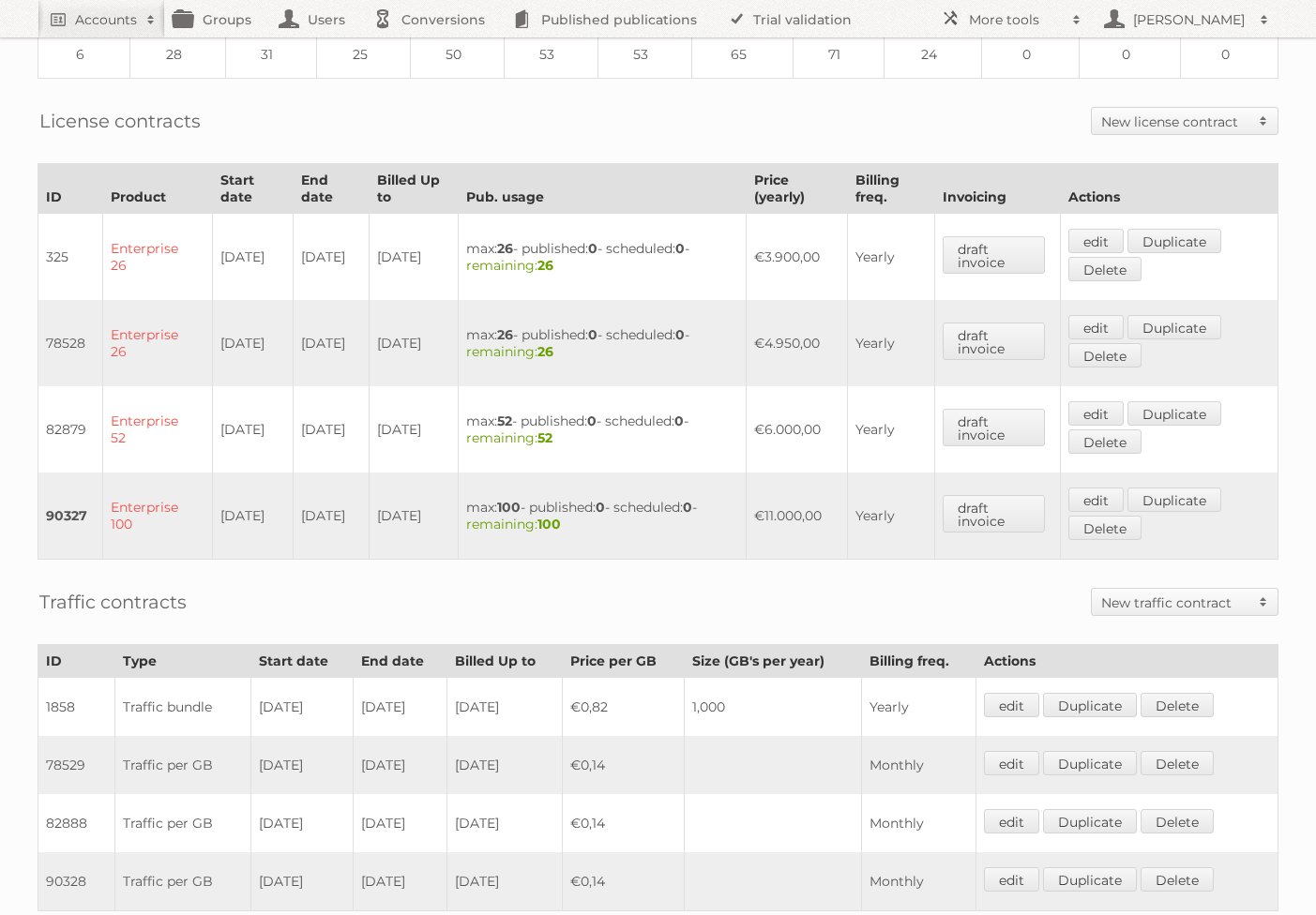
scroll to position [752, 0]
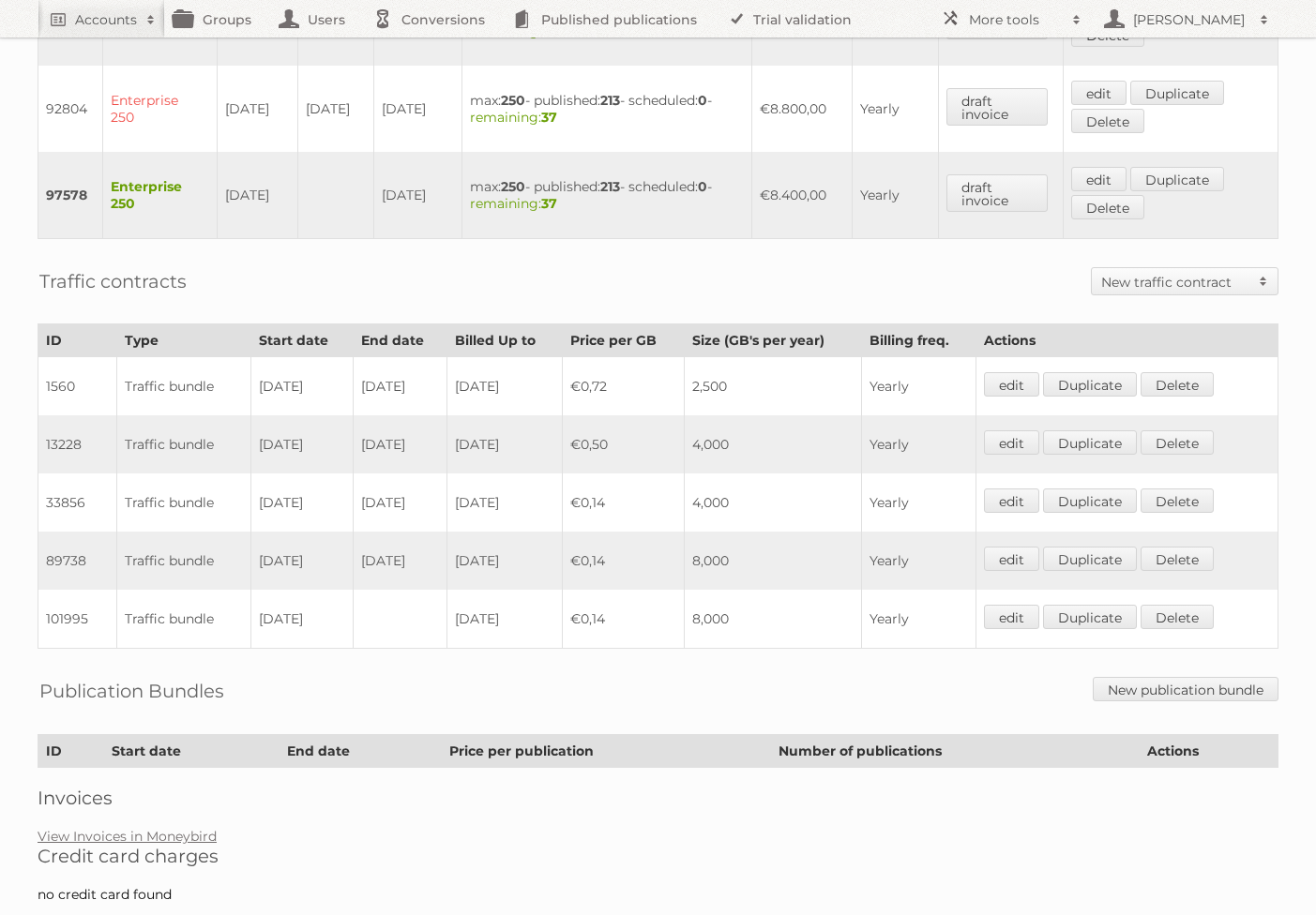
scroll to position [778, 0]
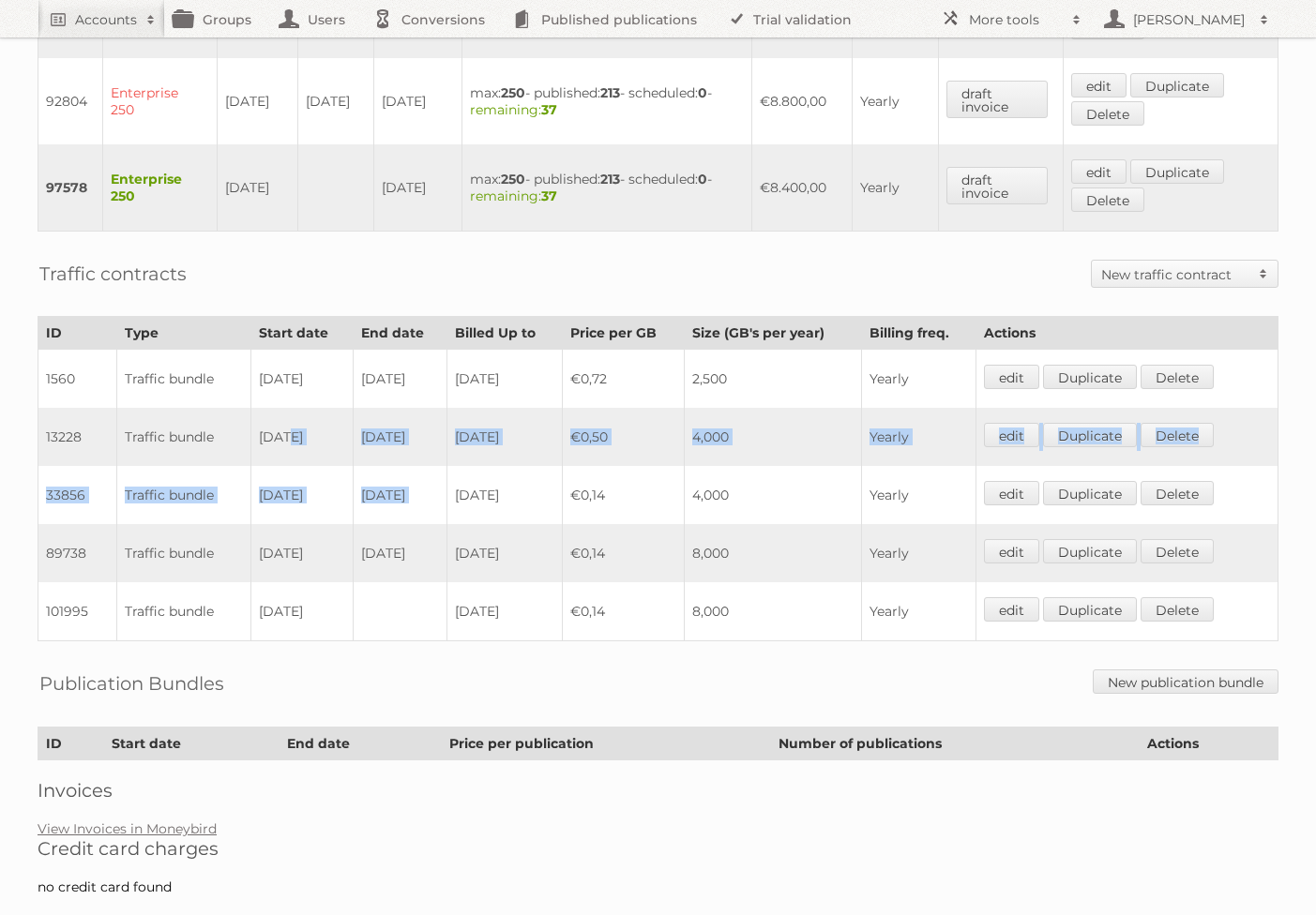
drag, startPoint x: 284, startPoint y: 399, endPoint x: 526, endPoint y: 453, distance: 248.0
click at [526, 453] on tbody "1560 Traffic bundle 01-05-2014 31-01-2015 2015-01-31 €0,72 2,500 Yearly edit Du…" at bounding box center [658, 495] width 1239 height 291
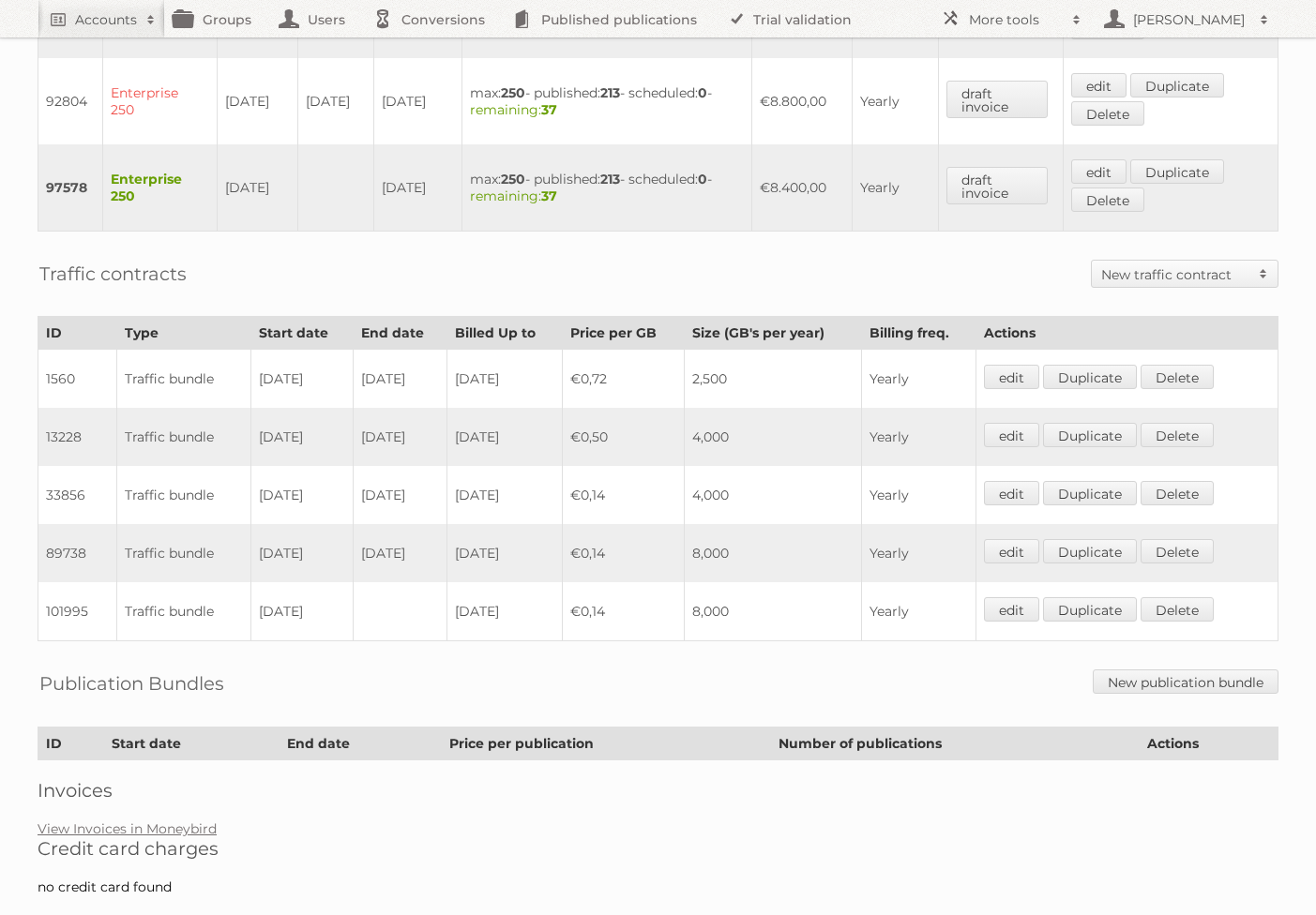
click at [539, 466] on td "2021-10-31" at bounding box center [504, 495] width 115 height 58
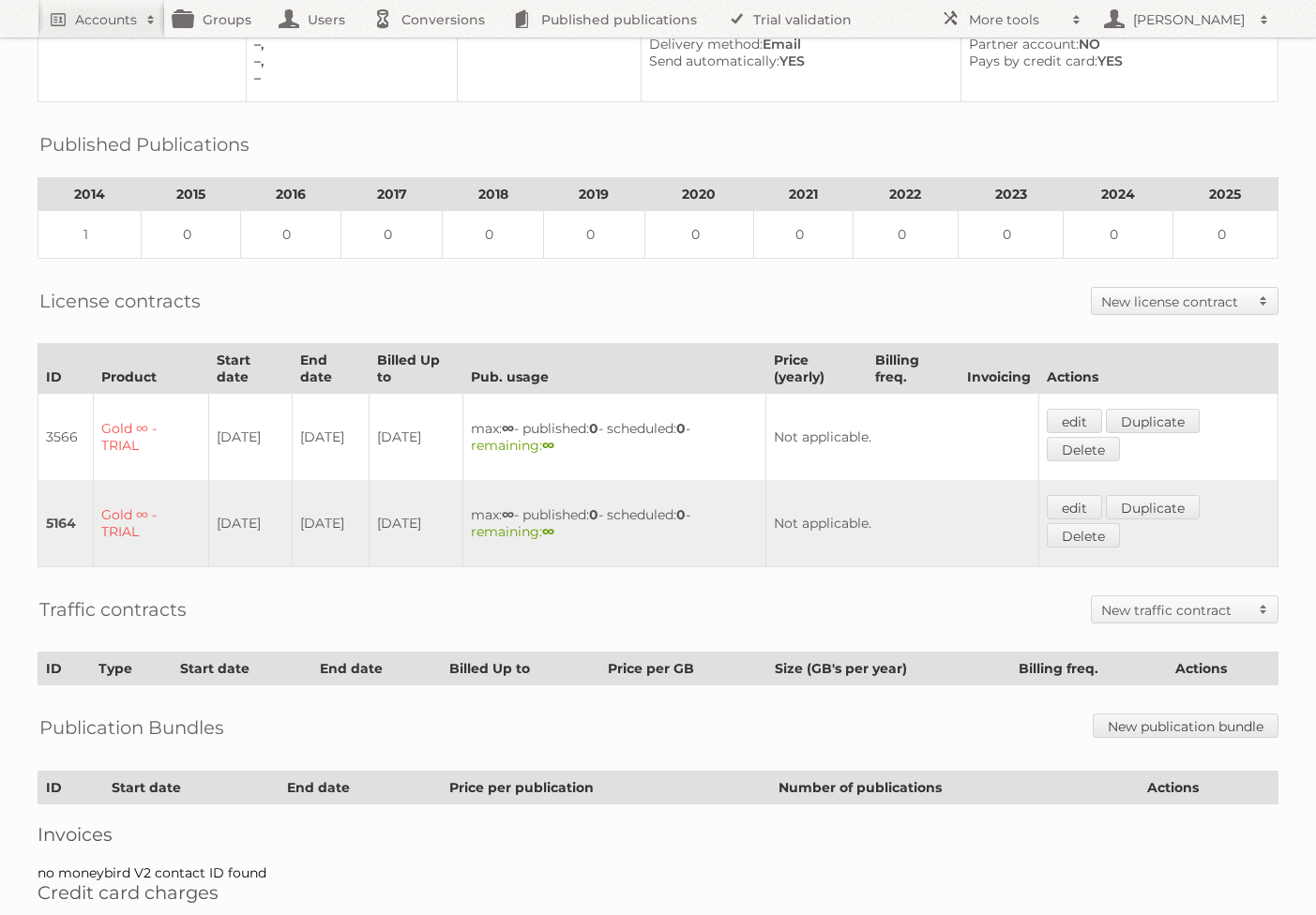
scroll to position [265, 0]
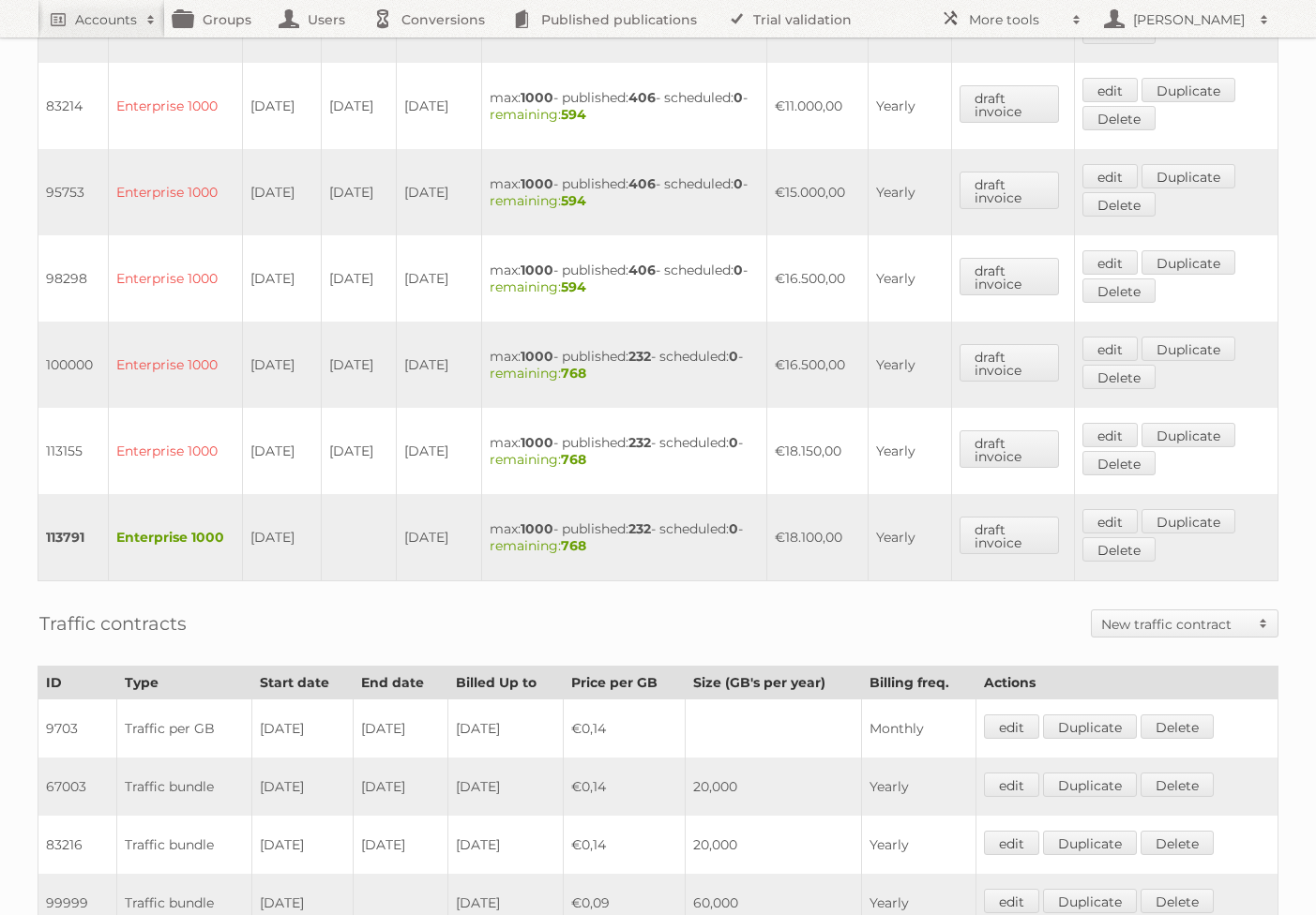
scroll to position [1203, 0]
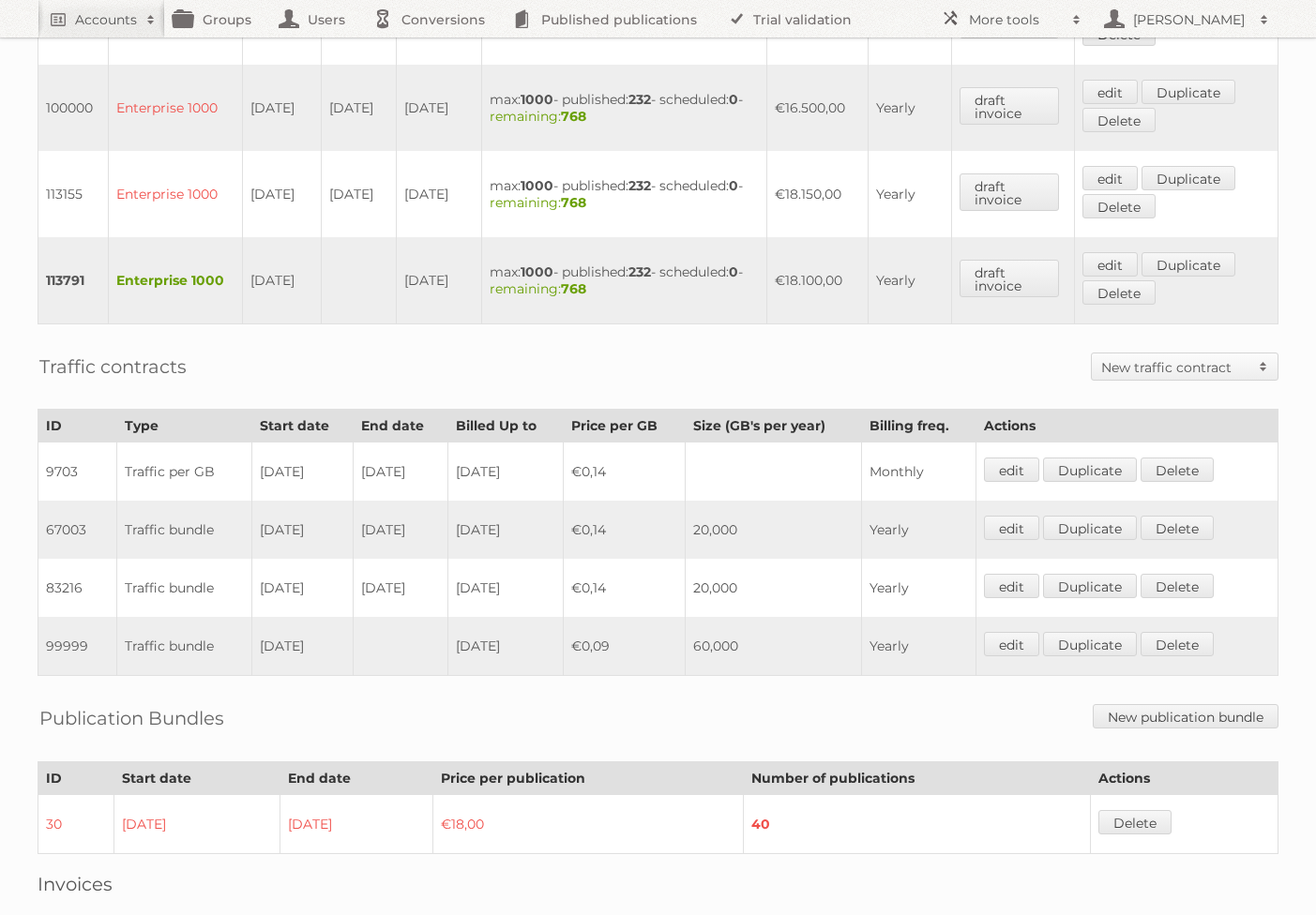
drag, startPoint x: 442, startPoint y: 492, endPoint x: 211, endPoint y: 408, distance: 245.8
click at [211, 443] on tbody "9703 Traffic per GB 02-02-2015 01-02-2018 2018-05-01 €0,14 Monthly edit Duplica…" at bounding box center [658, 559] width 1239 height 234
drag, startPoint x: 359, startPoint y: 545, endPoint x: 393, endPoint y: 588, distance: 54.8
click at [393, 588] on tbody "9703 Traffic per GB 02-02-2015 01-02-2018 2018-05-01 €0,14 Monthly edit Duplica…" at bounding box center [658, 559] width 1239 height 234
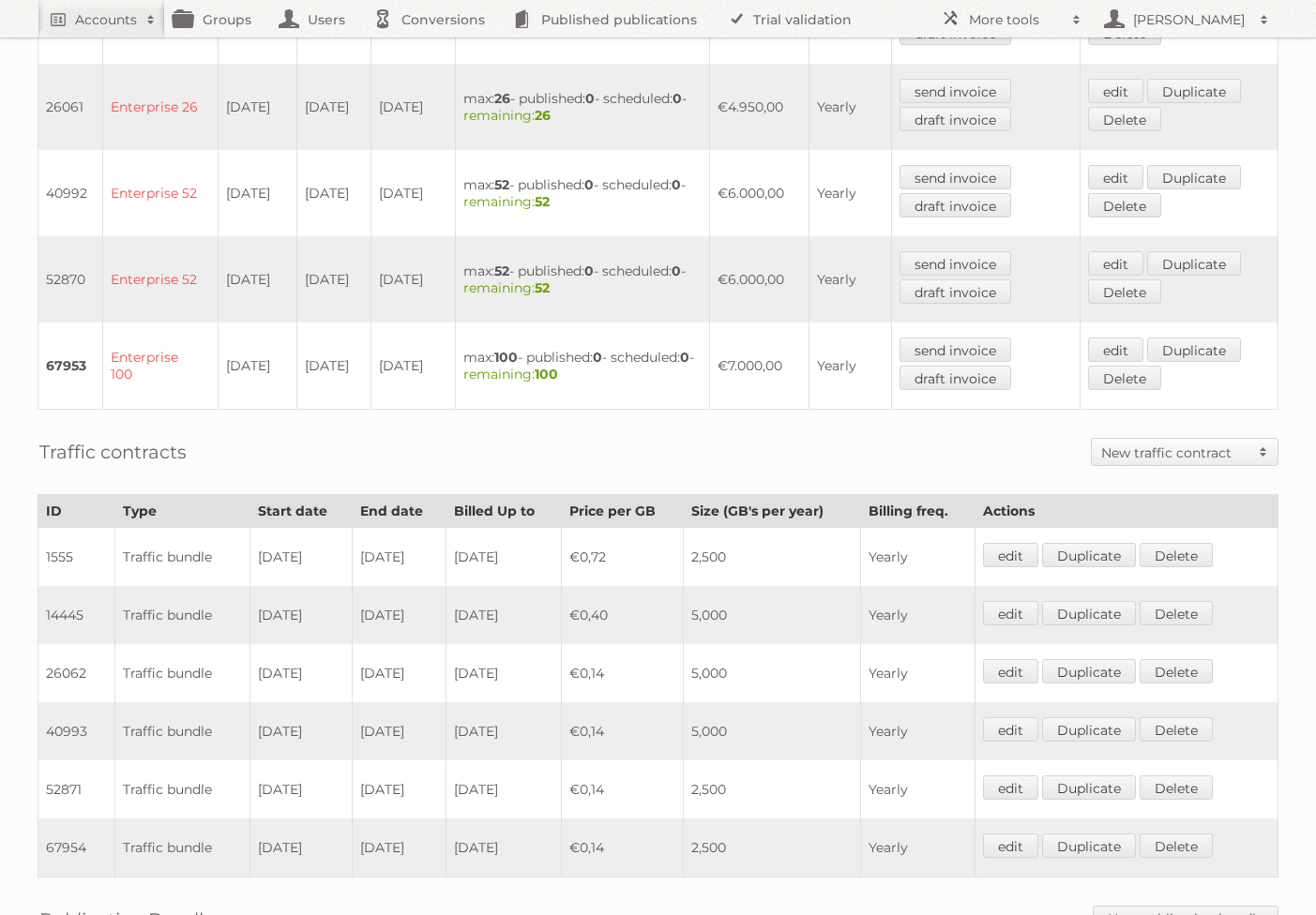
scroll to position [885, 0]
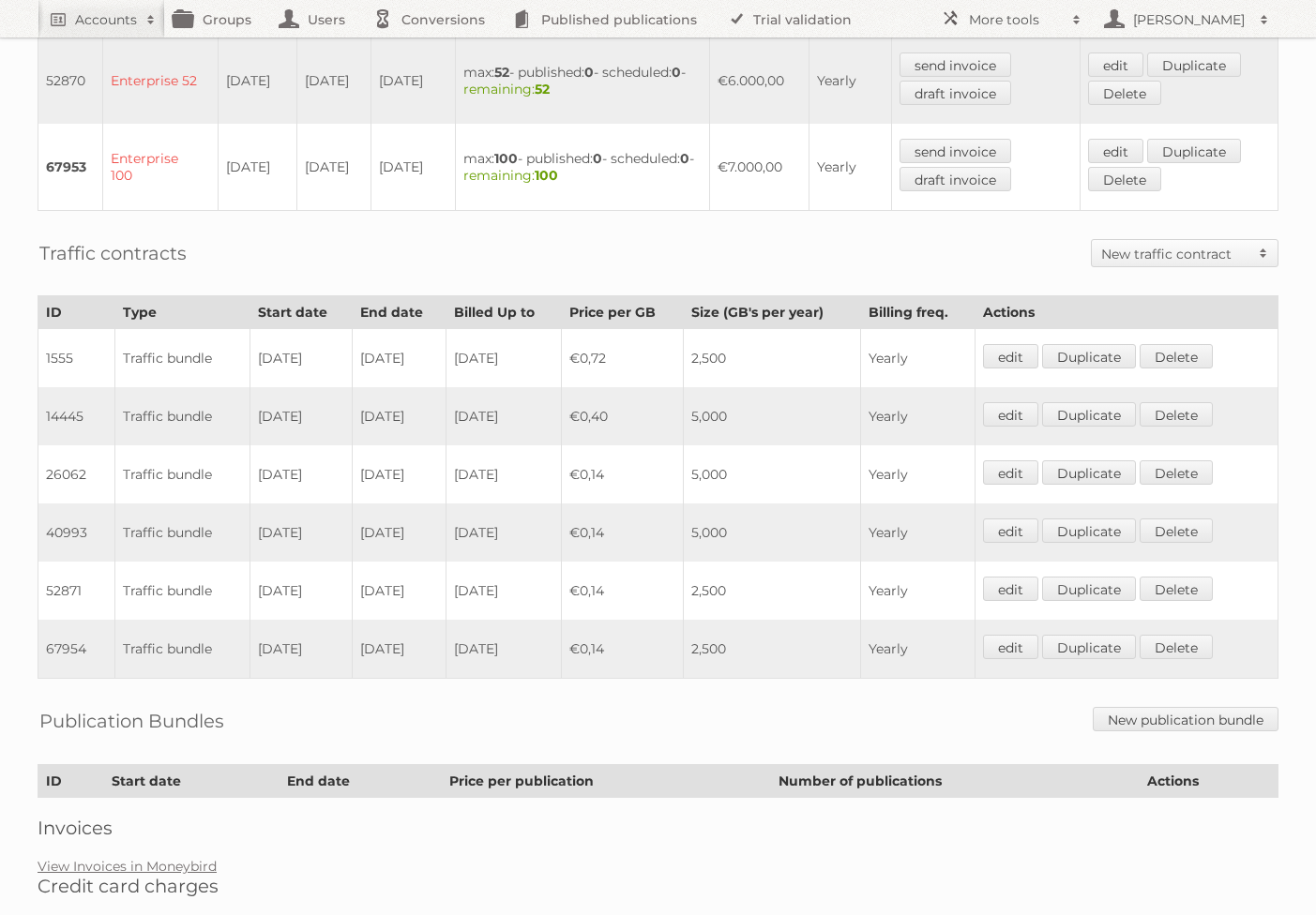
drag, startPoint x: 327, startPoint y: 342, endPoint x: 192, endPoint y: 336, distance: 135.1
click at [192, 336] on tr "1555 Traffic bundle 15-06-2011 14-06-2015 2015-06-14 €0,72 2,500 Yearly edit Du…" at bounding box center [658, 358] width 1239 height 59
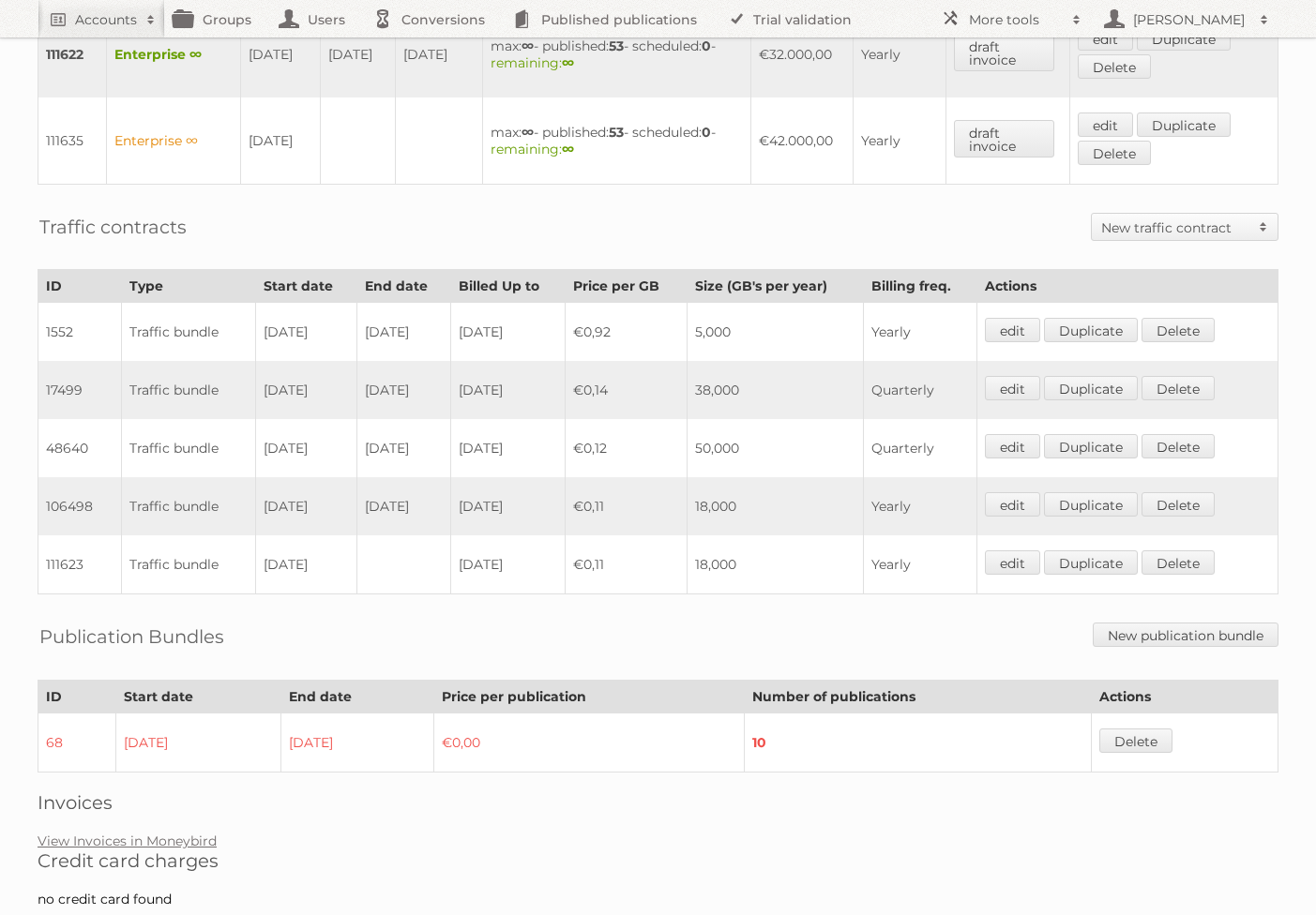
scroll to position [1077, 0]
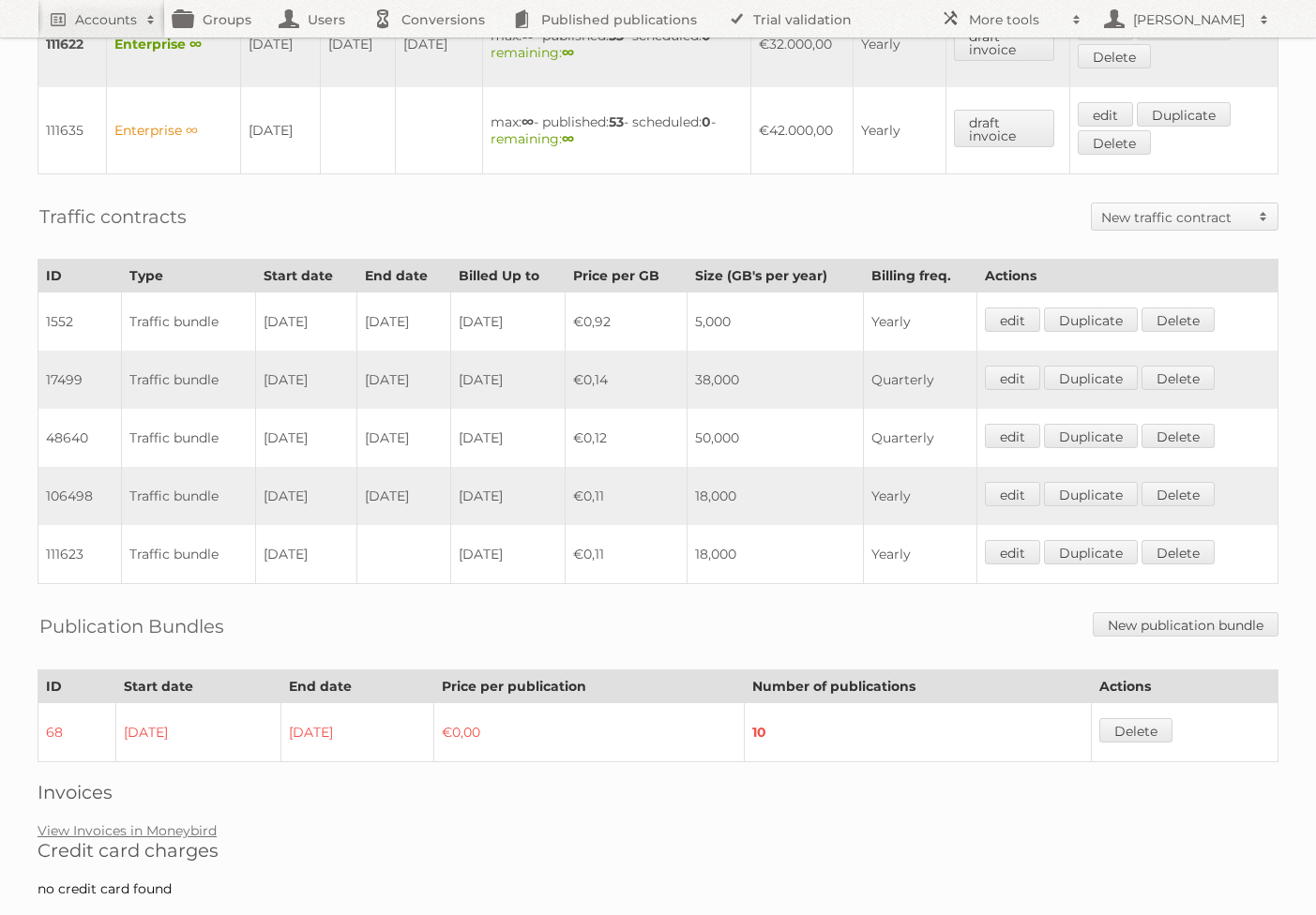
drag, startPoint x: 434, startPoint y: 418, endPoint x: 304, endPoint y: 398, distance: 131.5
click at [304, 409] on tr "48640 Traffic bundle [DATE] [DATE] [DATE] €0,12 50,000 Quarterly edit Duplicate…" at bounding box center [658, 438] width 1239 height 58
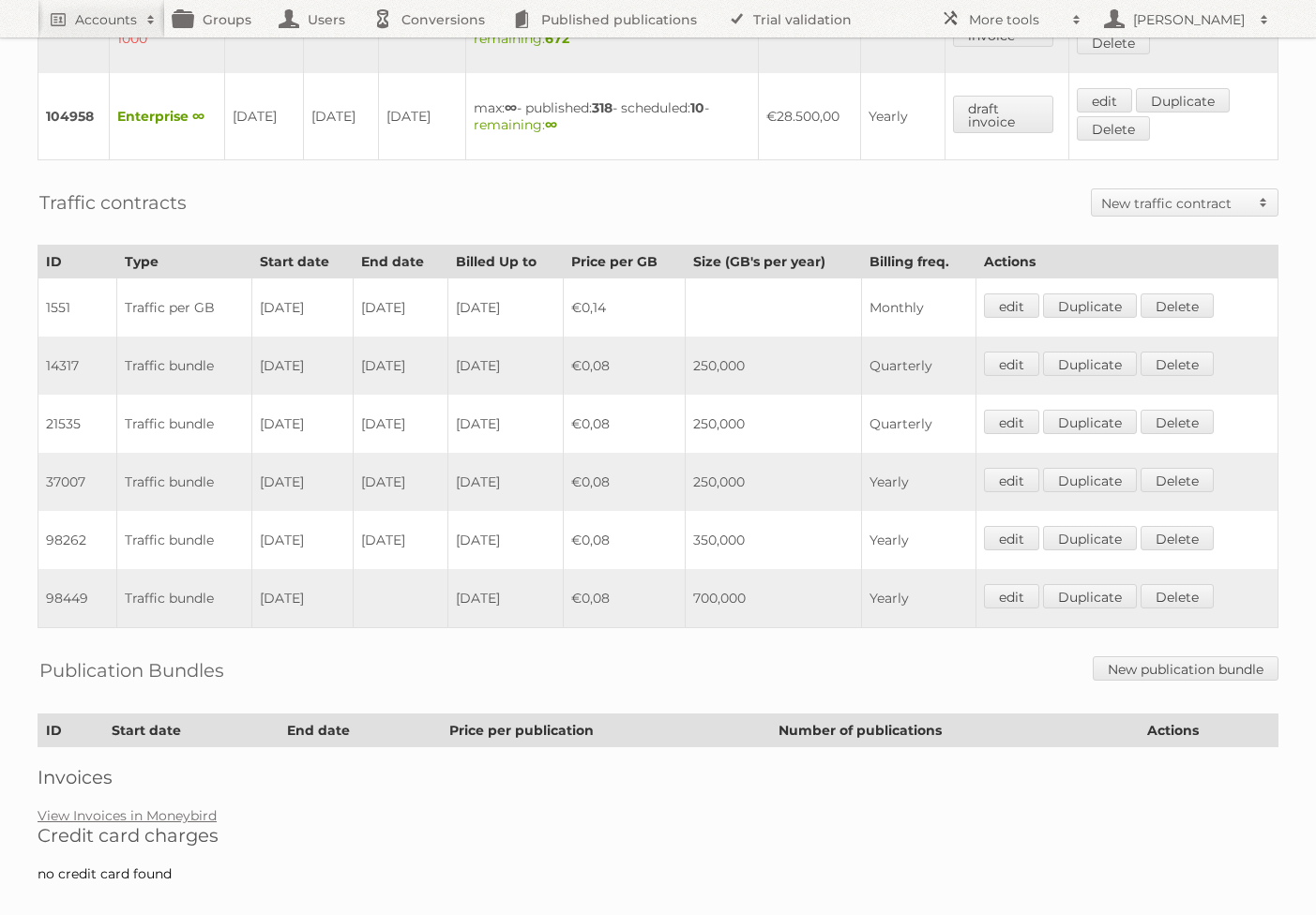
scroll to position [921, 0]
drag, startPoint x: 429, startPoint y: 521, endPoint x: 264, endPoint y: 462, distance: 175.2
click at [264, 462] on tbody "1551 Traffic per GB [DATE] [DATE] [DATE] €0,14 Monthly edit Duplicate [GEOGRAPH…" at bounding box center [658, 452] width 1239 height 350
